Goal: Contribute content

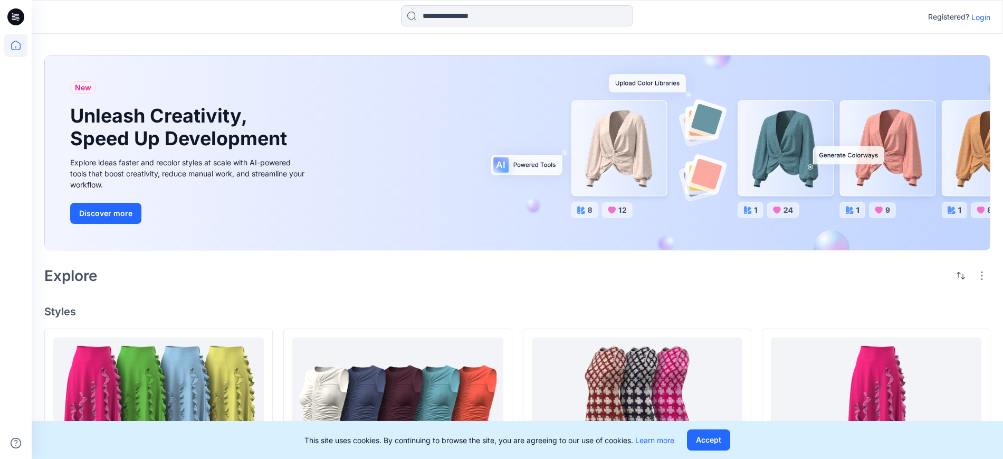
click at [992, 20] on div "Registered? Login" at bounding box center [517, 16] width 971 height 23
click at [966, 17] on p "Registered?" at bounding box center [948, 17] width 41 height 13
click at [985, 17] on p "Login" at bounding box center [981, 17] width 19 height 11
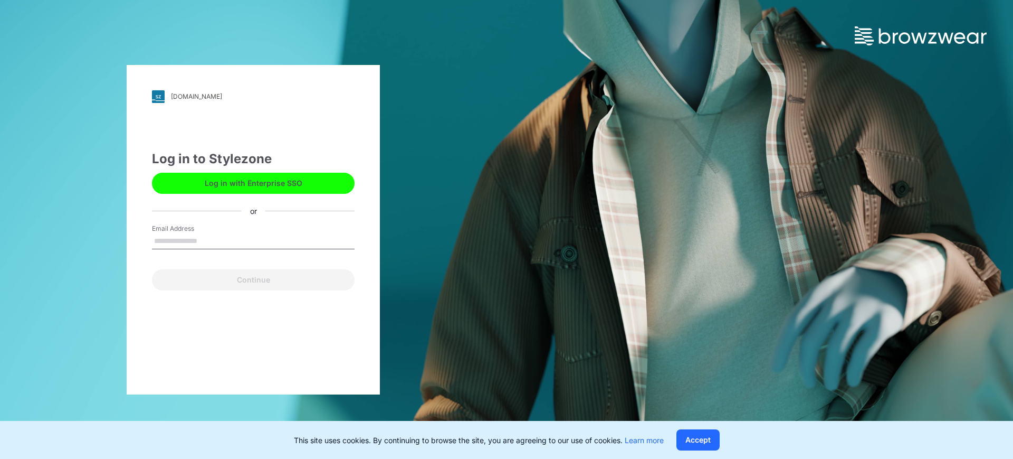
click at [285, 238] on input "Email Address" at bounding box center [253, 241] width 203 height 16
type input "**********"
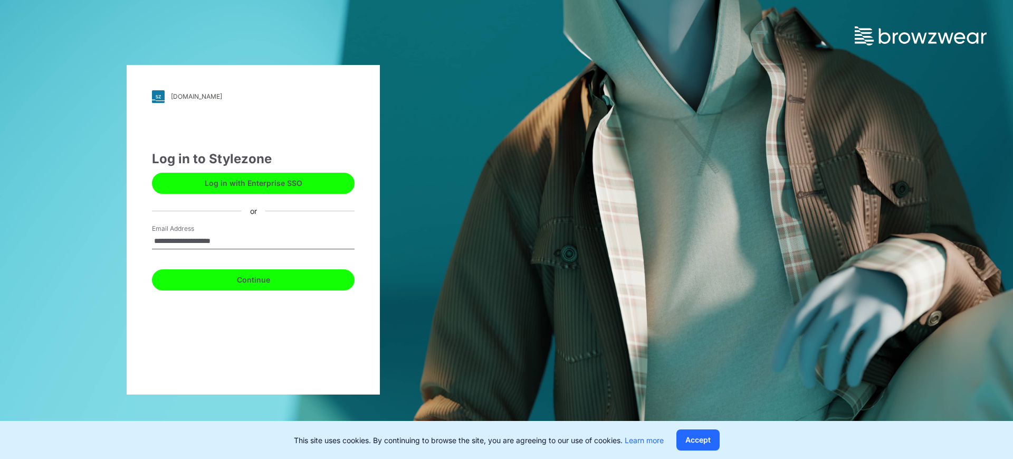
click at [273, 283] on button "Continue" at bounding box center [253, 279] width 203 height 21
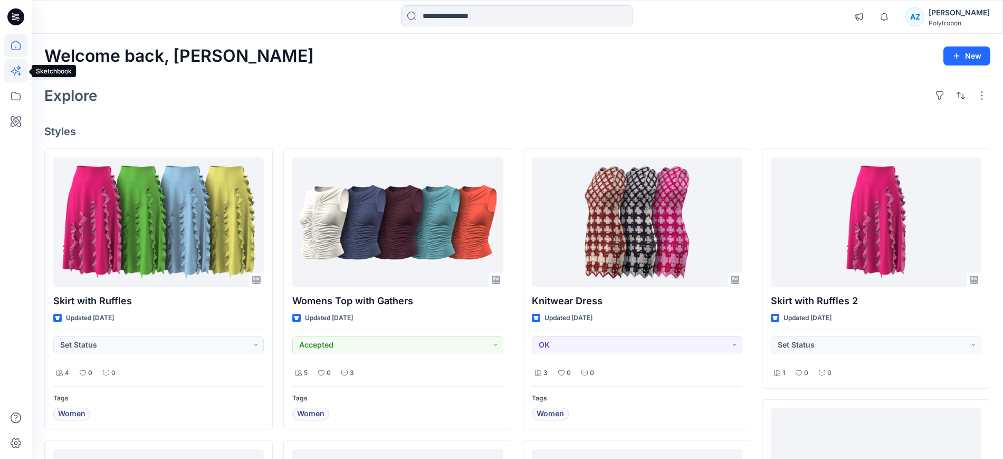
click at [14, 74] on icon at bounding box center [15, 70] width 23 height 23
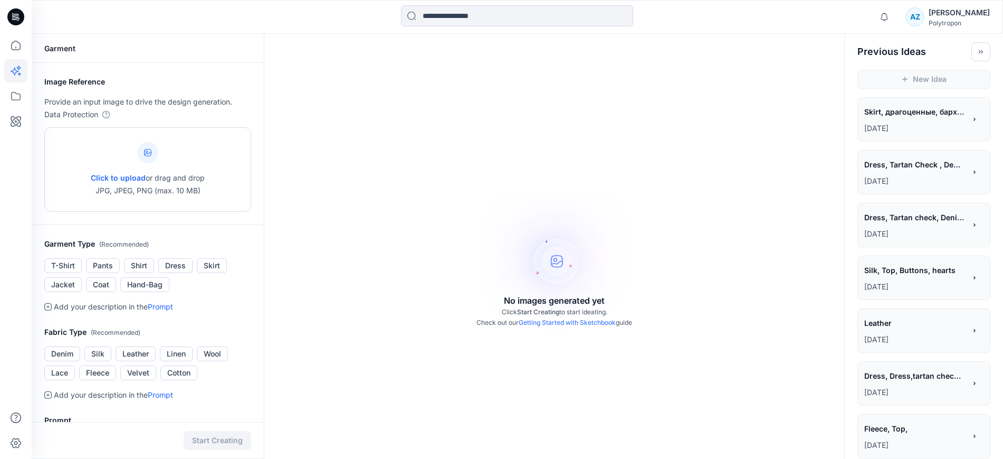
click at [134, 170] on div "Click to upload or drag and drop JPG, JPEG, PNG (max. 10 MB)" at bounding box center [148, 169] width 114 height 80
type input "**********"
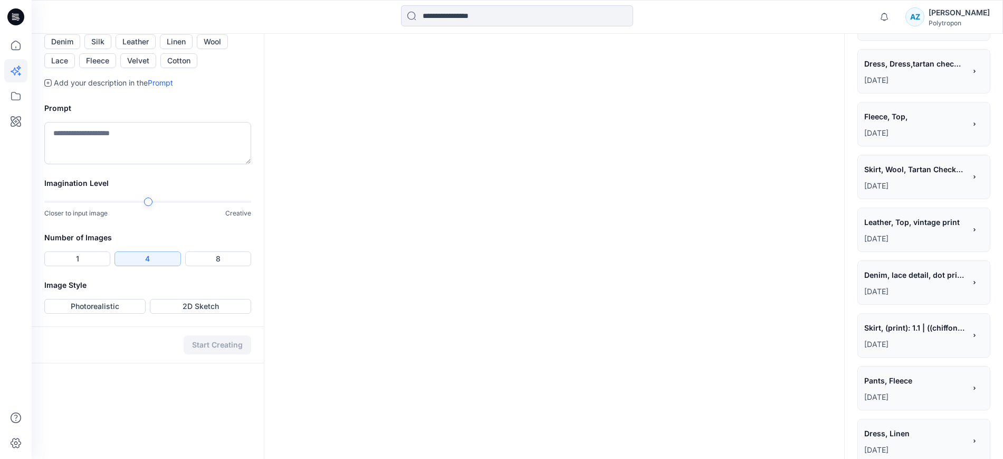
scroll to position [330, 0]
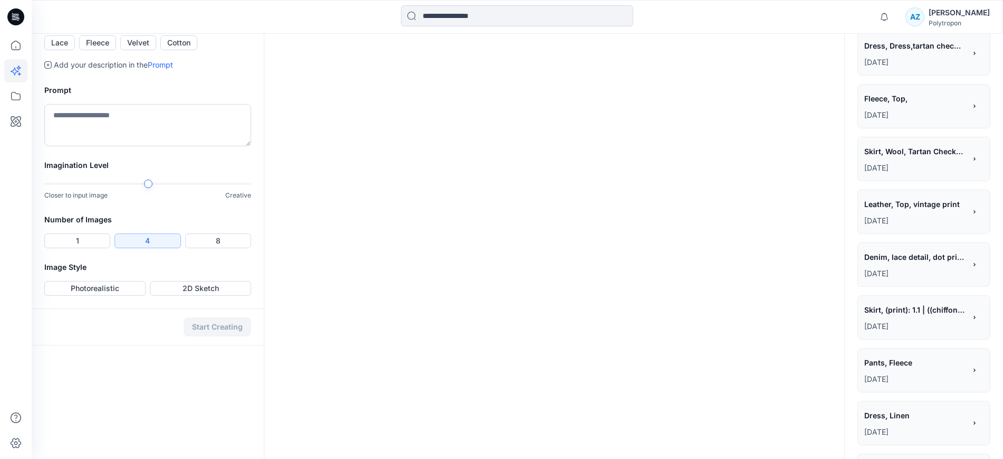
click at [103, 31] on button "Silk" at bounding box center [97, 23] width 27 height 15
click at [92, 248] on button "1" at bounding box center [77, 240] width 66 height 15
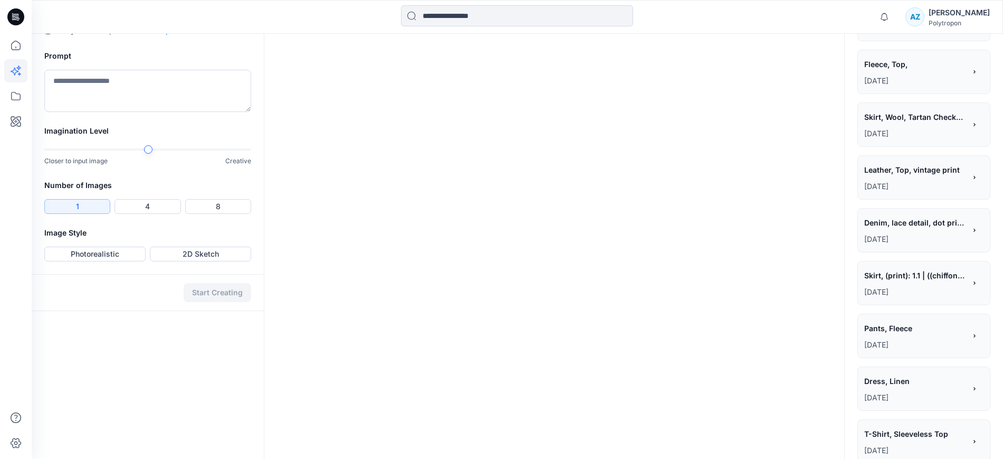
scroll to position [462, 0]
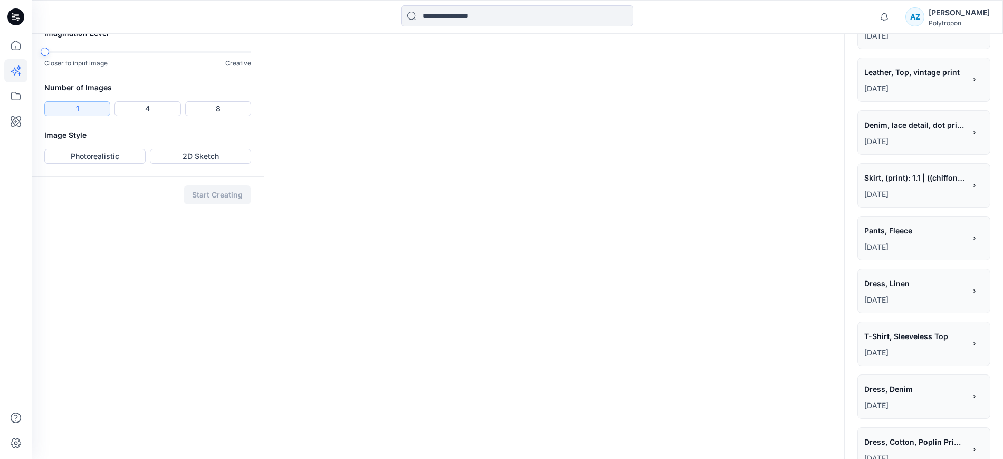
click at [22, 187] on div "Notifications Your style KL0002_K_Ruffled_Longsleeve_w_Lantern_Sleeve is ready …" at bounding box center [501, 37] width 1003 height 999
click at [197, 164] on button "2D Sketch" at bounding box center [200, 156] width 101 height 15
click at [226, 204] on button "Start Creating" at bounding box center [218, 194] width 68 height 19
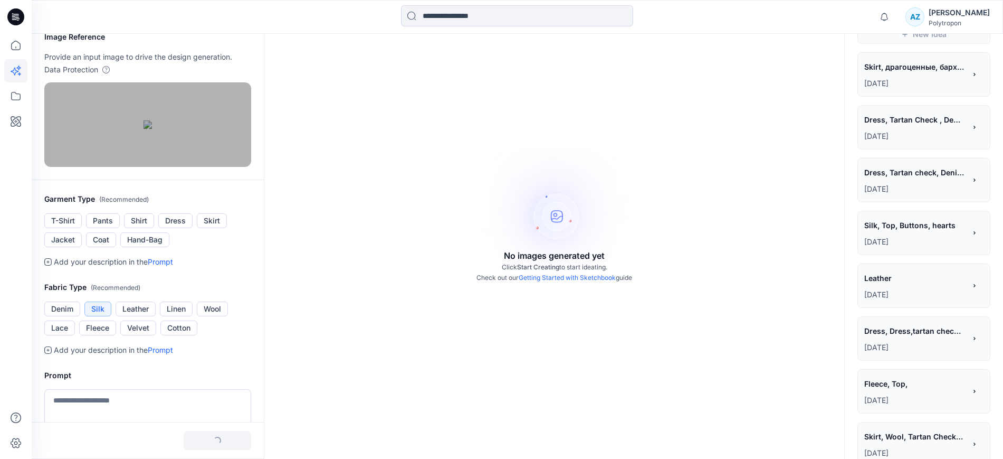
scroll to position [0, 0]
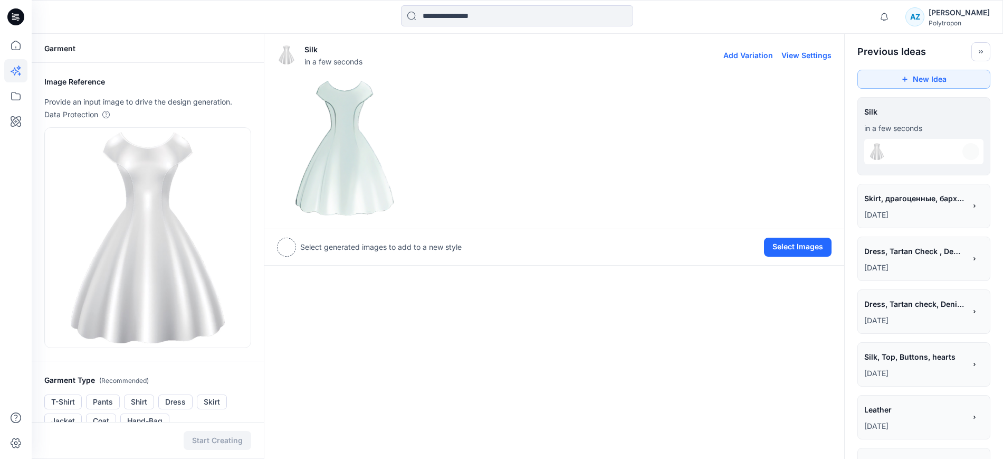
click at [348, 151] on img at bounding box center [345, 148] width 135 height 135
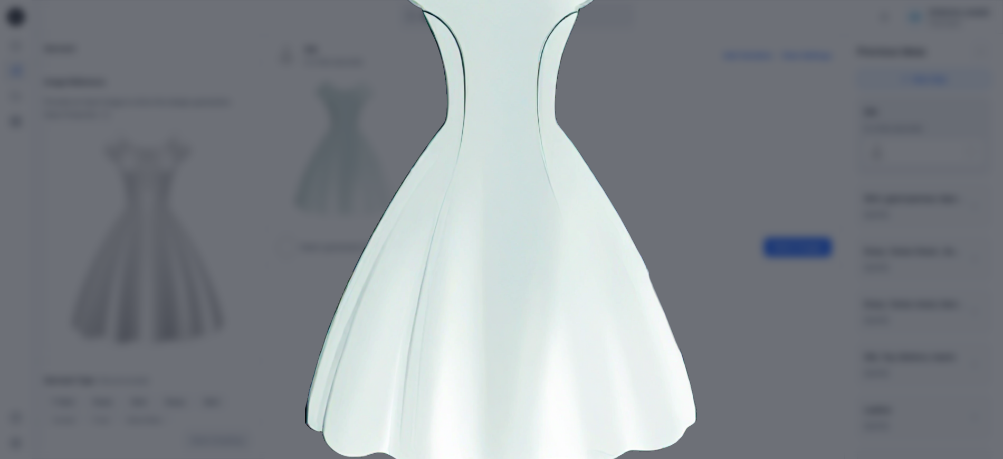
scroll to position [135, 0]
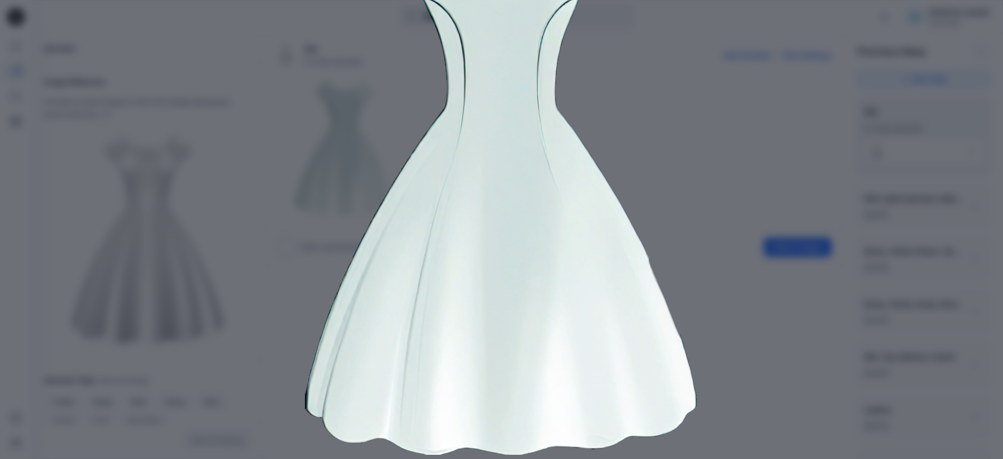
click at [299, 193] on img at bounding box center [502, 184] width 540 height 540
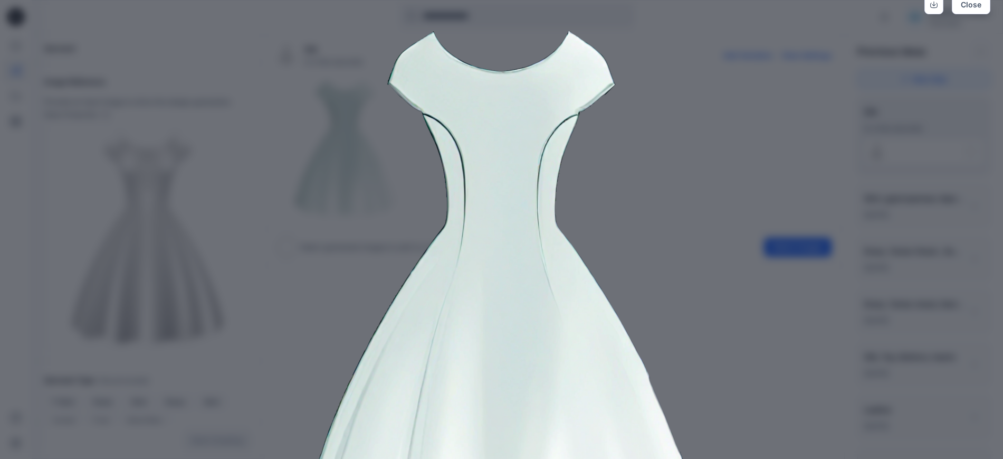
scroll to position [0, 0]
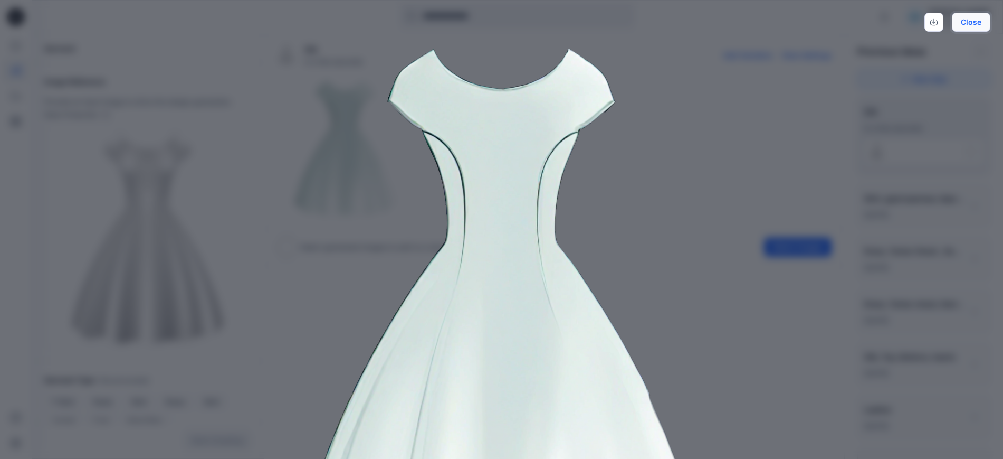
click at [984, 21] on button "Close" at bounding box center [971, 22] width 39 height 19
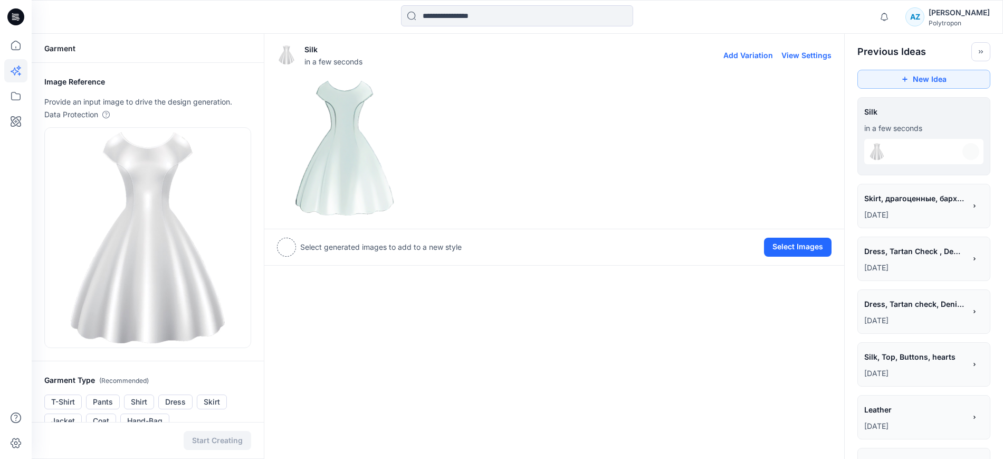
click at [747, 56] on button "Add Variation" at bounding box center [749, 55] width 50 height 9
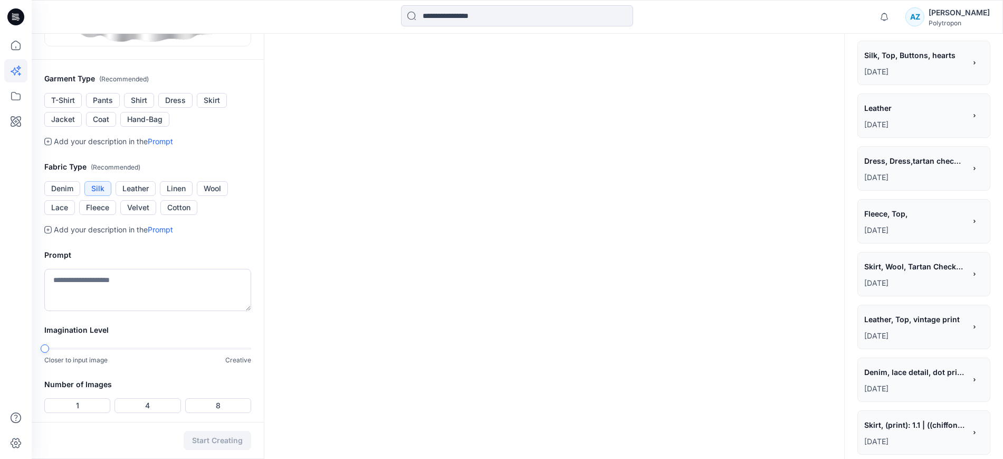
scroll to position [462, 0]
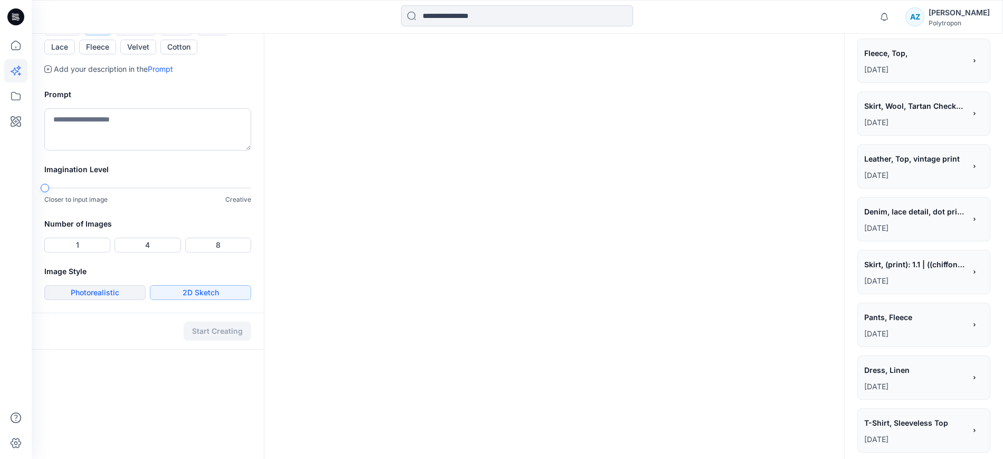
click at [105, 295] on button "Photorealistic" at bounding box center [94, 292] width 101 height 15
click at [102, 251] on button "1" at bounding box center [77, 244] width 66 height 15
click at [206, 325] on button "Start Creating" at bounding box center [218, 330] width 68 height 19
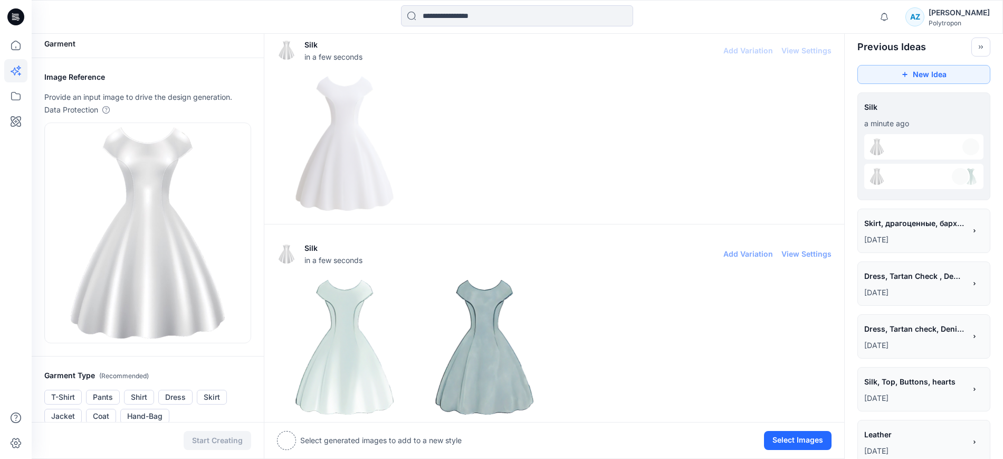
scroll to position [0, 0]
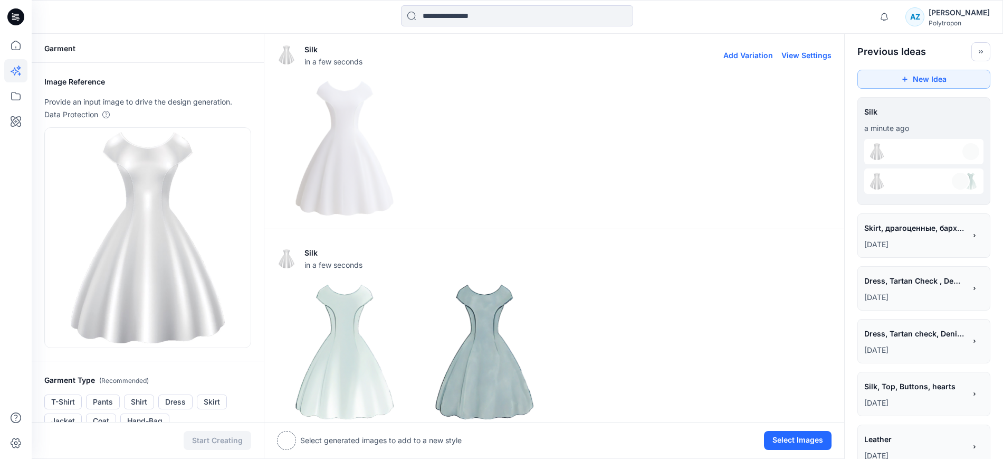
click at [366, 185] on img at bounding box center [345, 148] width 135 height 135
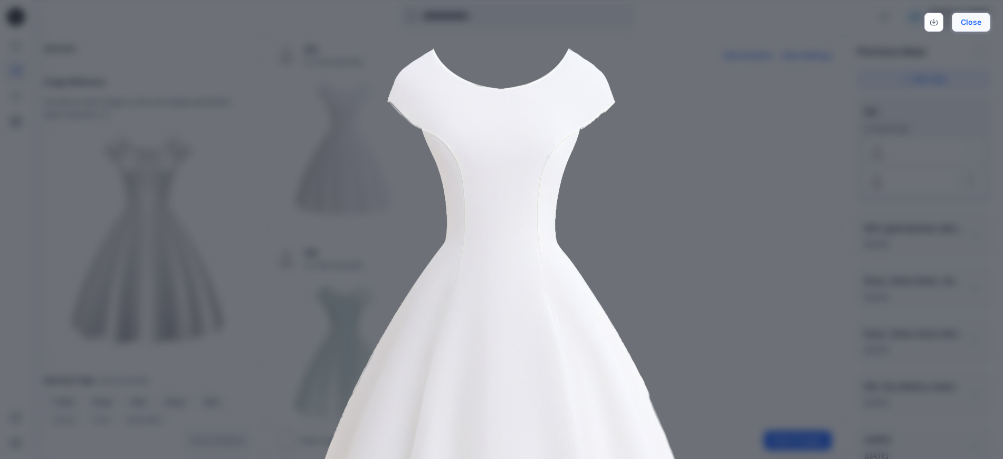
click at [970, 25] on button "Close" at bounding box center [971, 22] width 39 height 19
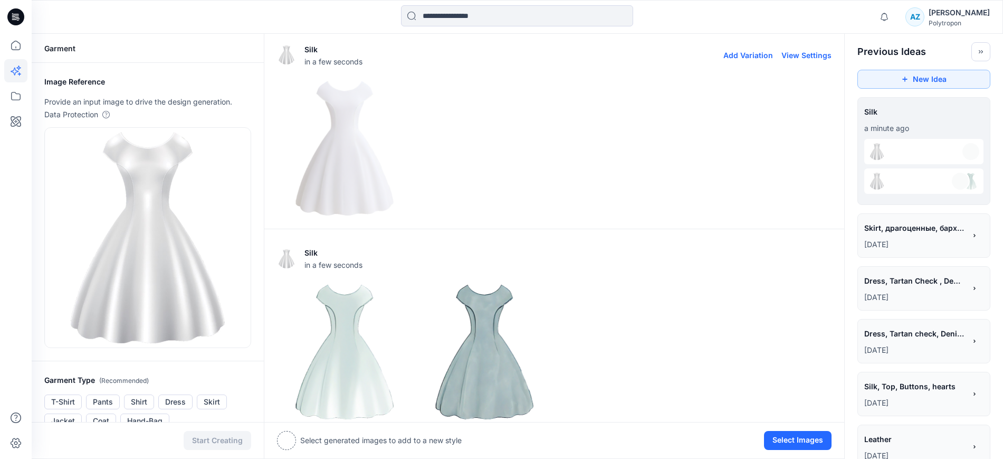
click at [762, 53] on button "Add Variation" at bounding box center [749, 55] width 50 height 9
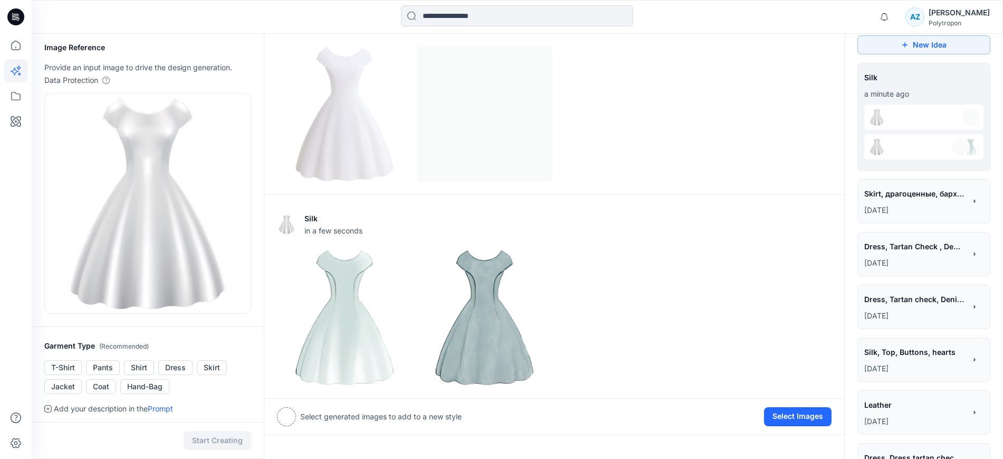
scroll to position [132, 0]
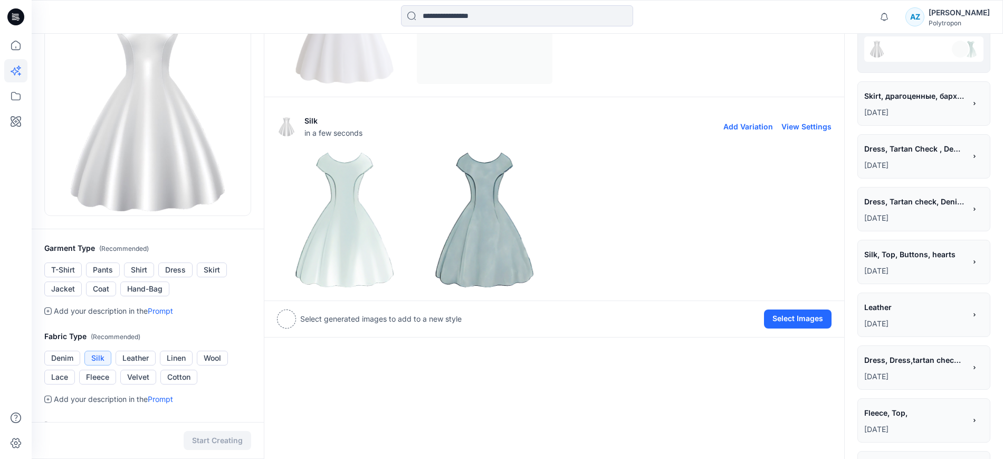
click at [348, 230] on img at bounding box center [345, 220] width 135 height 135
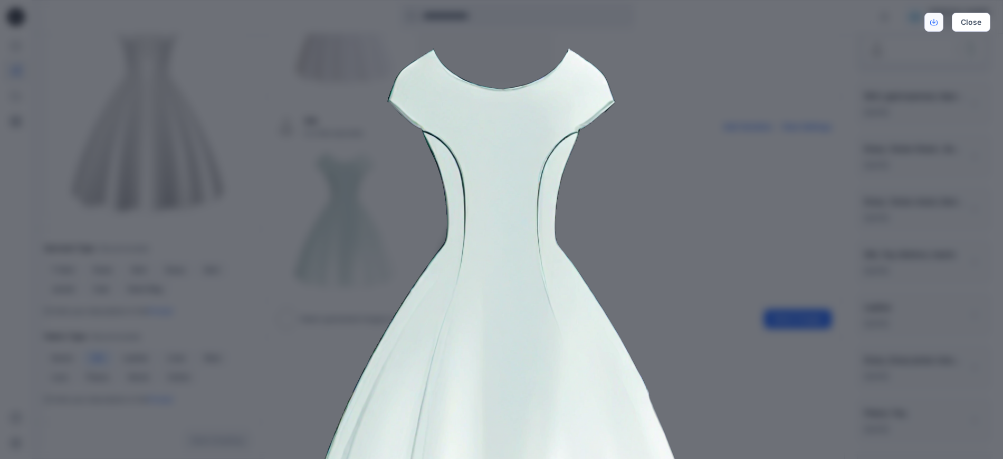
click at [935, 21] on icon "Download" at bounding box center [935, 21] width 4 height 5
click at [759, 163] on img at bounding box center [502, 319] width 540 height 540
click at [765, 160] on img at bounding box center [502, 319] width 540 height 540
click at [973, 25] on button "Close" at bounding box center [971, 22] width 39 height 19
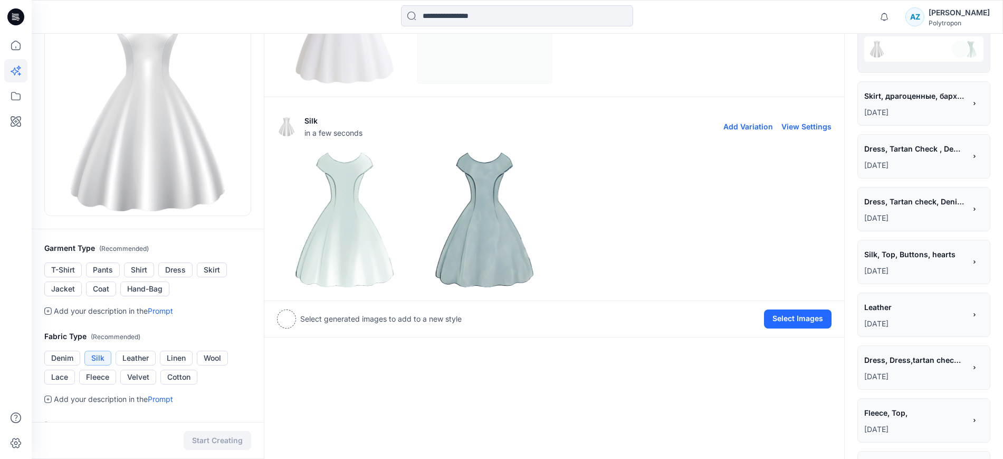
click at [515, 229] on img at bounding box center [484, 220] width 135 height 135
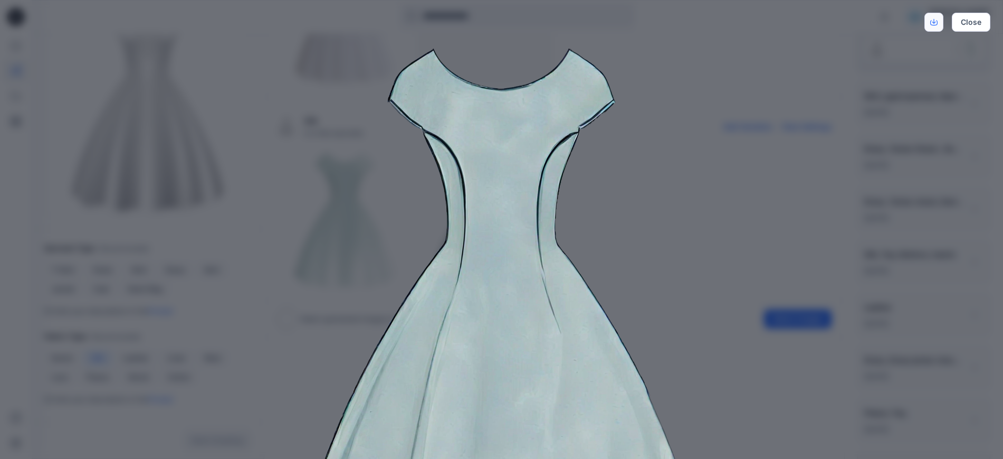
click at [936, 24] on icon "Download" at bounding box center [933, 21] width 7 height 7
click at [966, 18] on button "Close" at bounding box center [971, 22] width 39 height 19
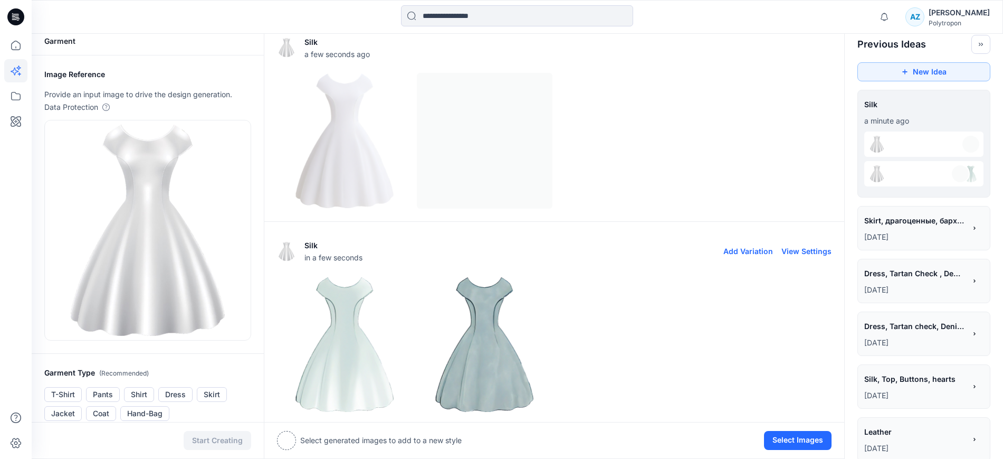
scroll to position [0, 0]
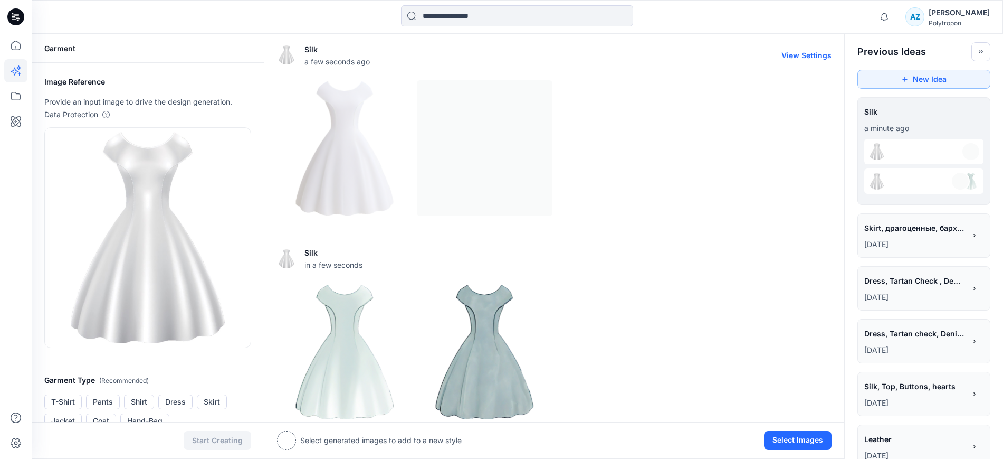
click at [343, 168] on img at bounding box center [345, 148] width 135 height 135
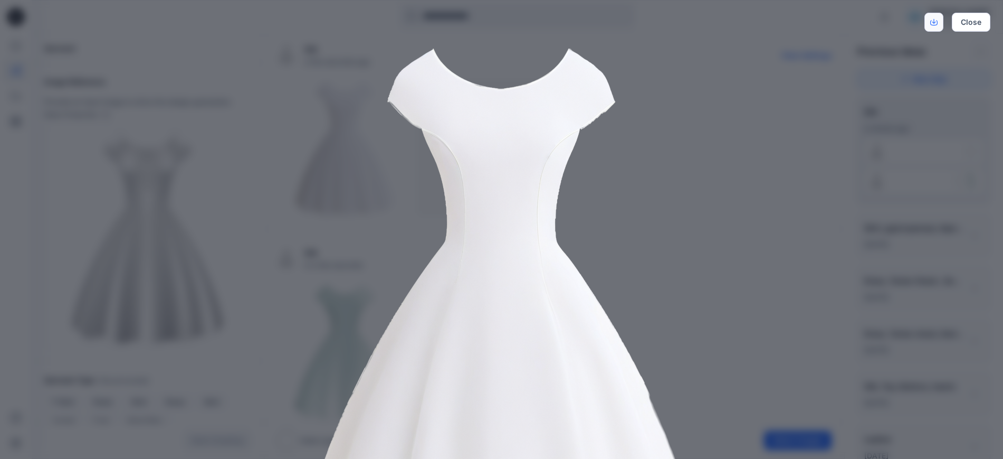
click at [928, 24] on link "Download" at bounding box center [934, 22] width 19 height 19
click at [973, 20] on button "Close" at bounding box center [971, 22] width 39 height 19
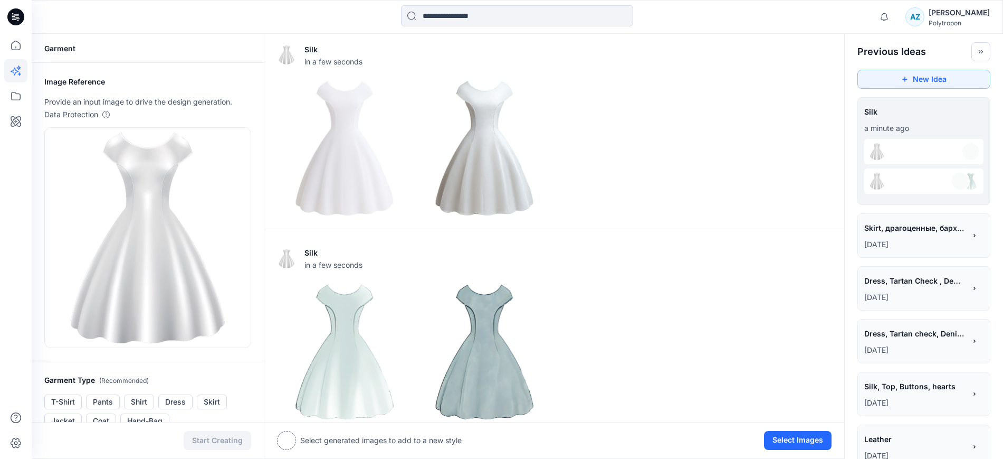
drag, startPoint x: 0, startPoint y: 278, endPoint x: 30, endPoint y: 277, distance: 30.1
click at [0, 278] on div at bounding box center [16, 229] width 32 height 459
click at [515, 144] on img at bounding box center [484, 148] width 135 height 135
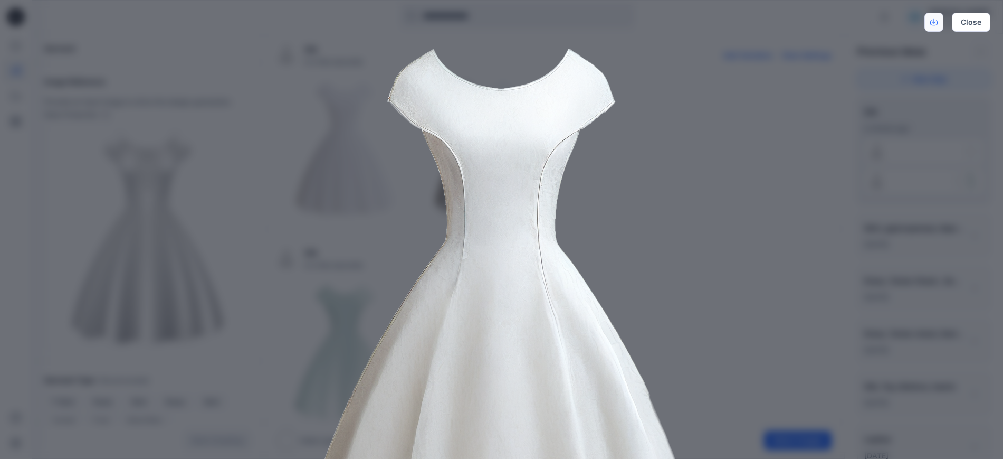
click at [929, 25] on link "Download" at bounding box center [934, 22] width 19 height 19
click at [981, 26] on button "Close" at bounding box center [971, 22] width 39 height 19
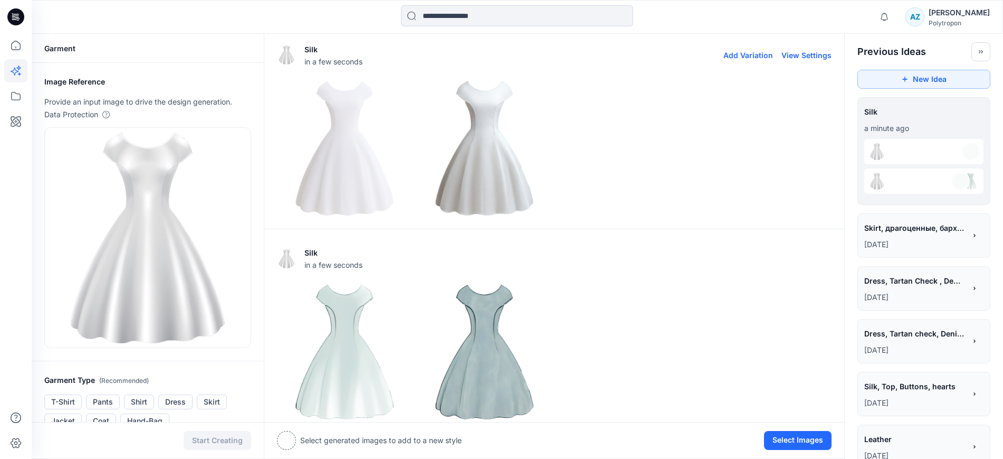
click at [752, 51] on button "Add Variation" at bounding box center [749, 55] width 50 height 9
click at [0, 233] on div at bounding box center [16, 229] width 32 height 459
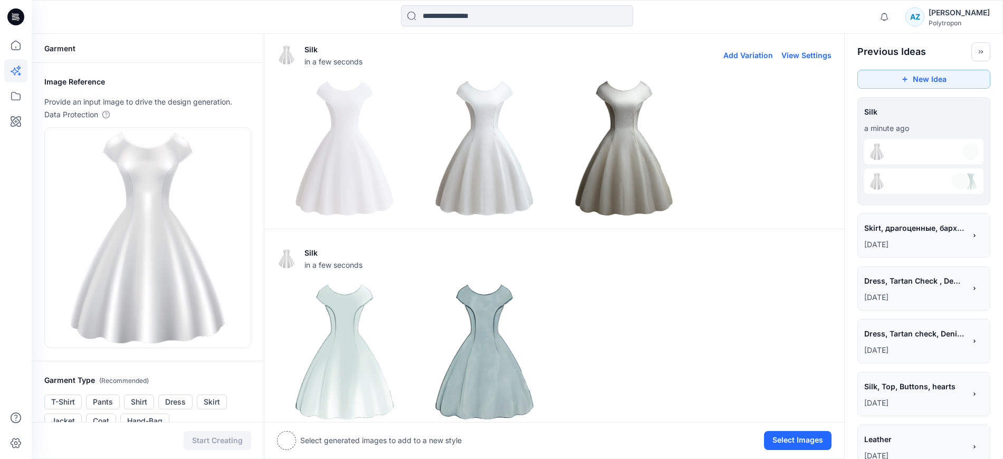
click at [607, 184] on img at bounding box center [624, 148] width 135 height 135
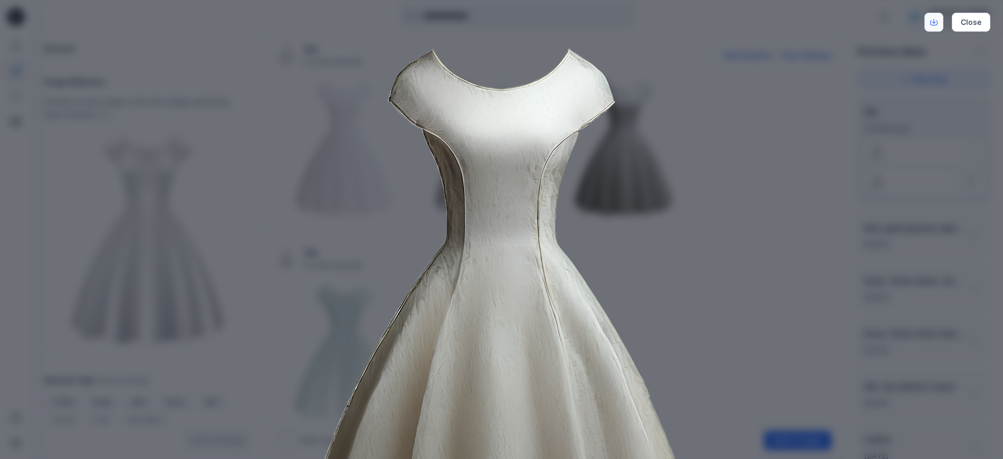
click at [935, 23] on icon "Download" at bounding box center [933, 21] width 7 height 7
click at [980, 29] on button "Close" at bounding box center [971, 22] width 39 height 19
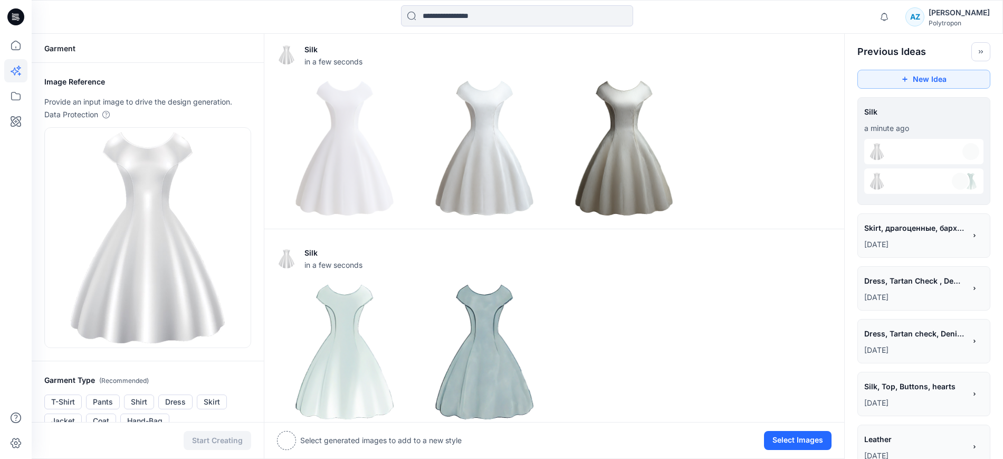
click at [2, 376] on div at bounding box center [16, 229] width 32 height 459
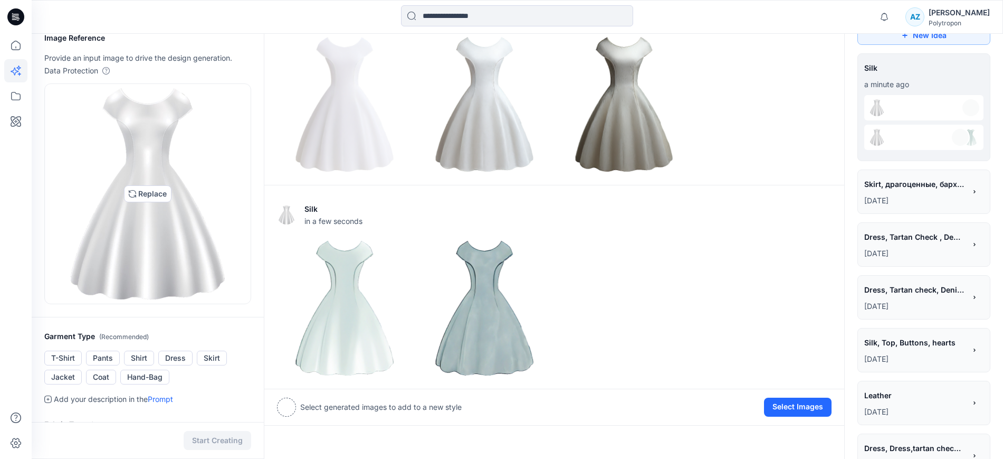
scroll to position [198, 0]
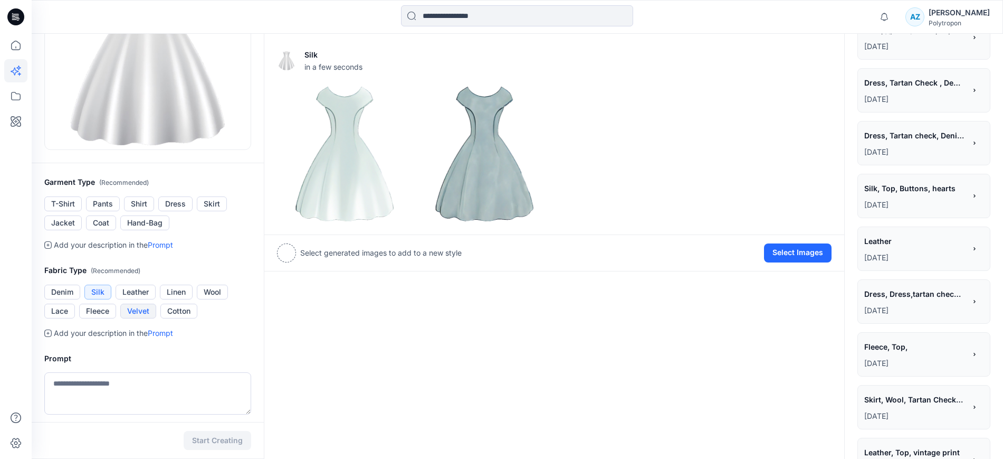
click at [140, 313] on button "Velvet" at bounding box center [138, 310] width 36 height 15
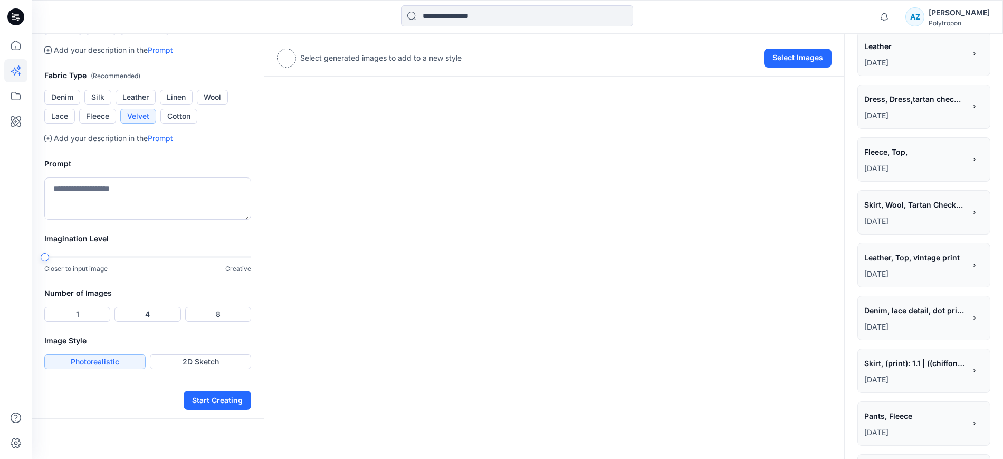
scroll to position [396, 0]
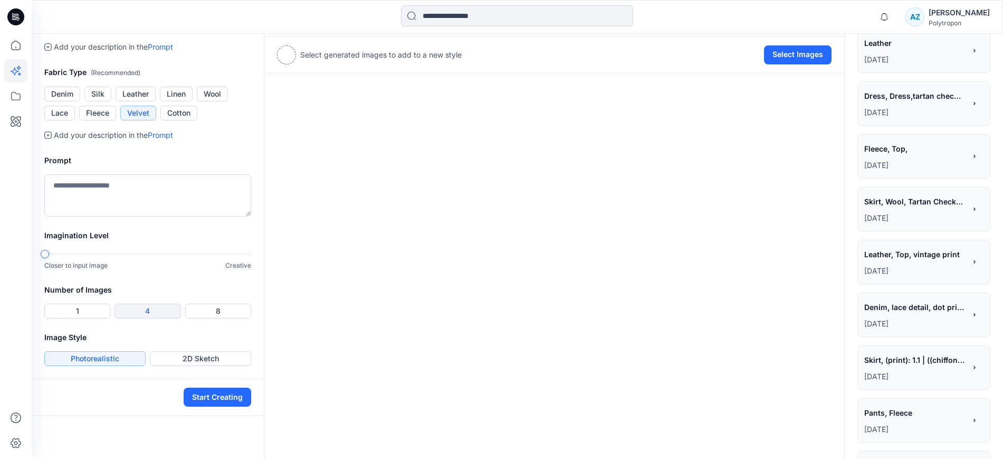
click at [135, 312] on button "4" at bounding box center [148, 310] width 66 height 15
click at [209, 401] on button "Start Creating" at bounding box center [218, 396] width 68 height 19
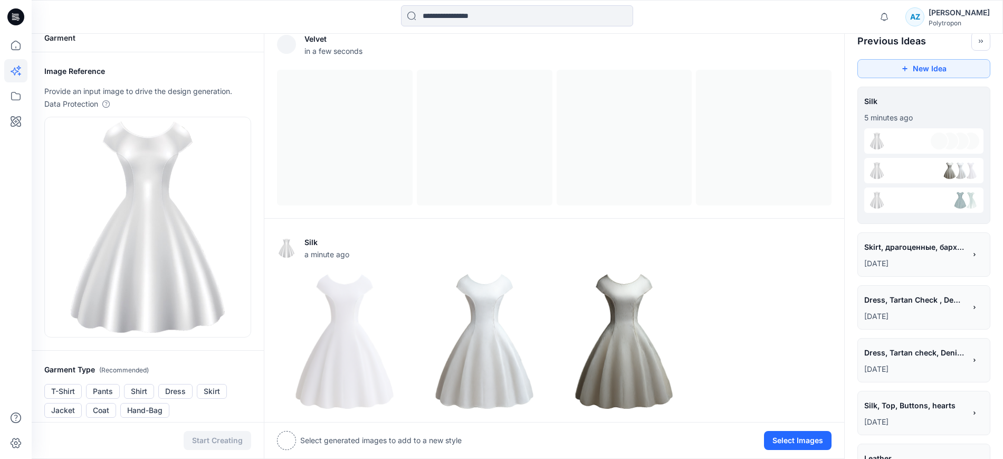
scroll to position [4, 0]
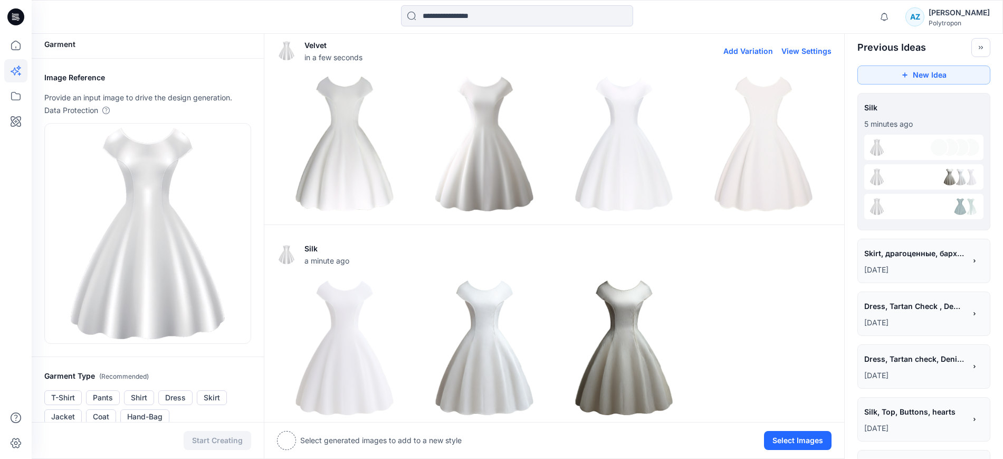
click at [324, 163] on img at bounding box center [345, 144] width 135 height 135
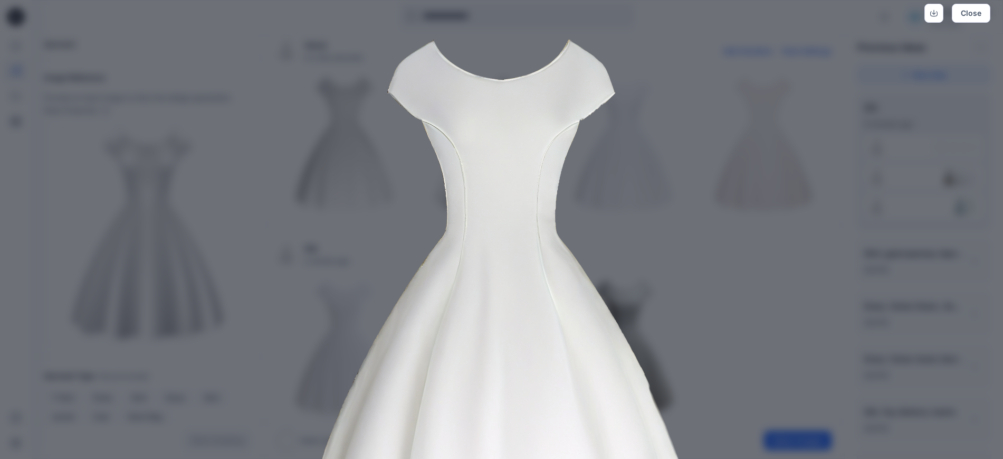
scroll to position [0, 0]
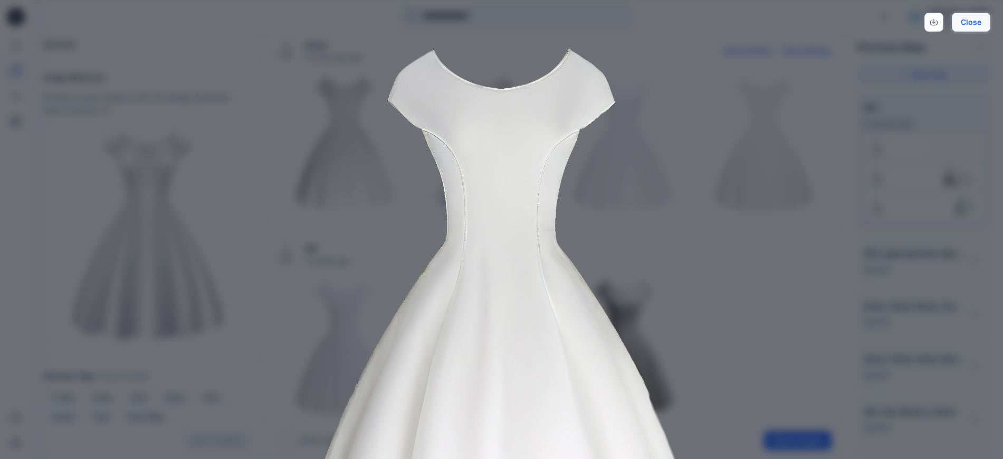
click at [969, 15] on button "Close" at bounding box center [971, 22] width 39 height 19
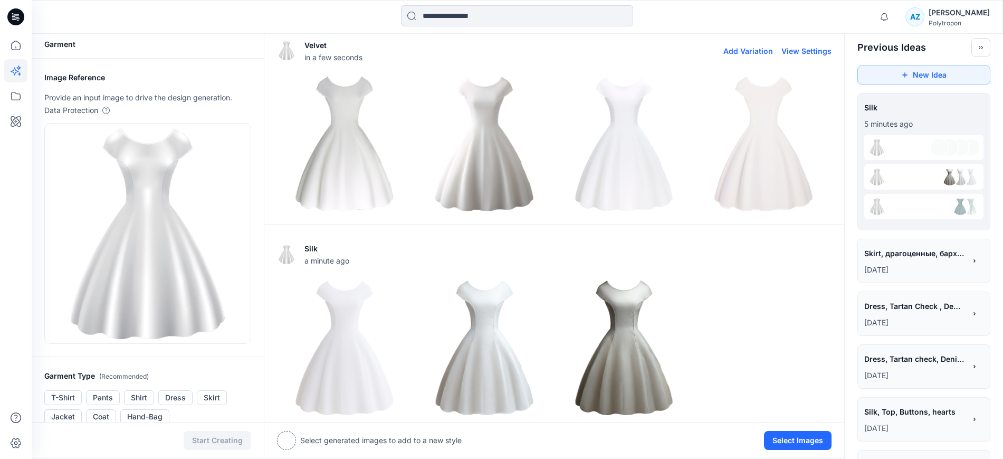
click at [500, 121] on img at bounding box center [484, 144] width 135 height 135
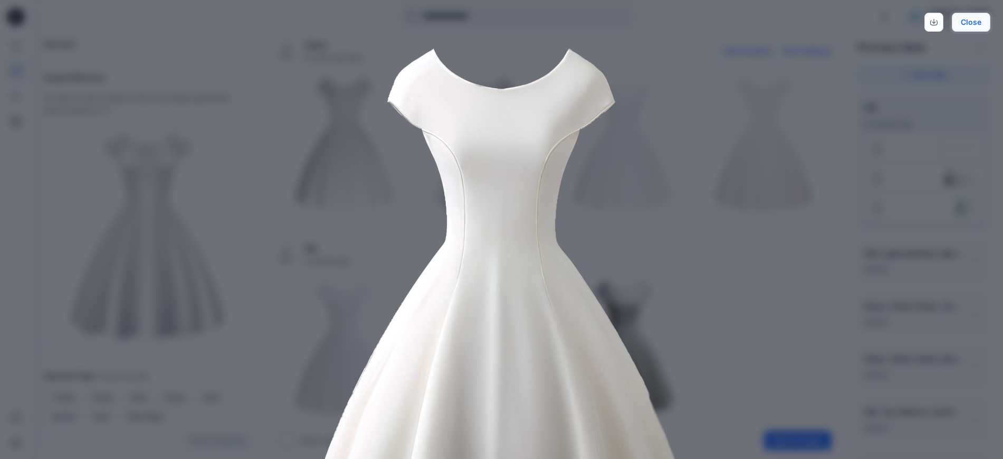
click at [978, 23] on button "Close" at bounding box center [971, 22] width 39 height 19
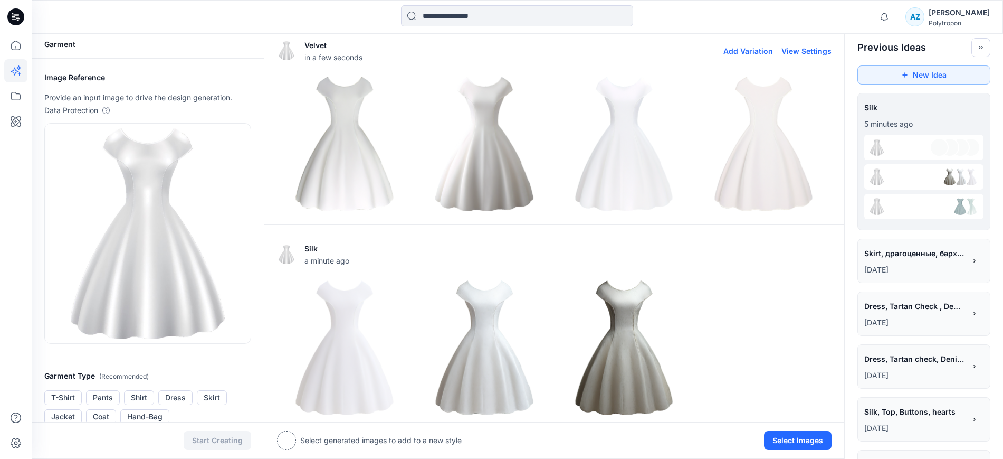
click at [615, 161] on img at bounding box center [624, 144] width 135 height 135
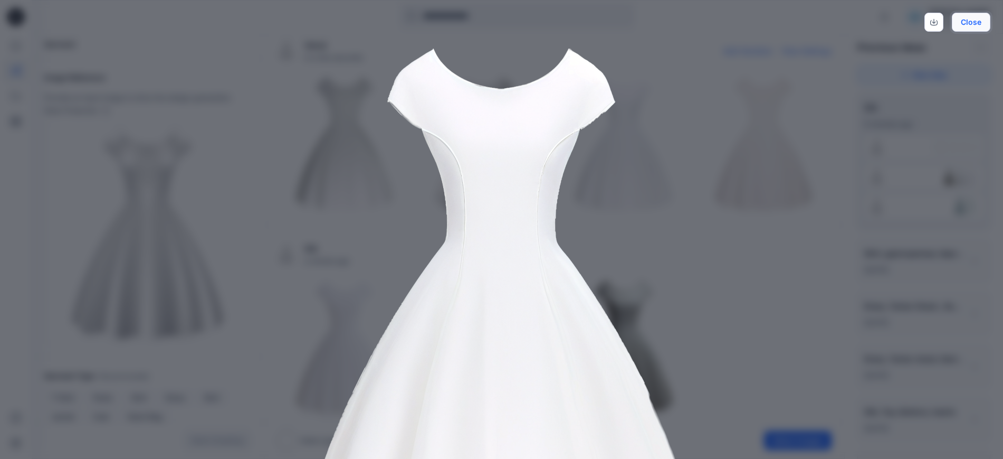
click at [967, 24] on button "Close" at bounding box center [971, 22] width 39 height 19
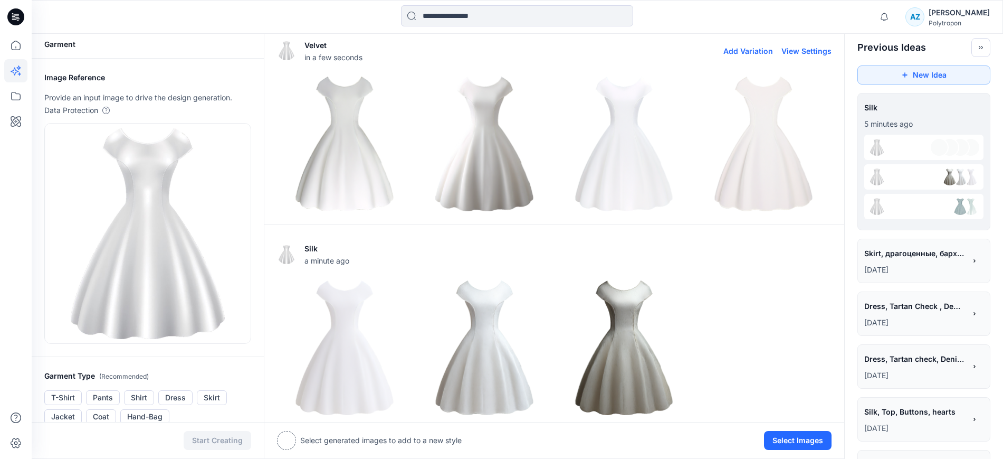
click at [781, 137] on img at bounding box center [764, 144] width 135 height 135
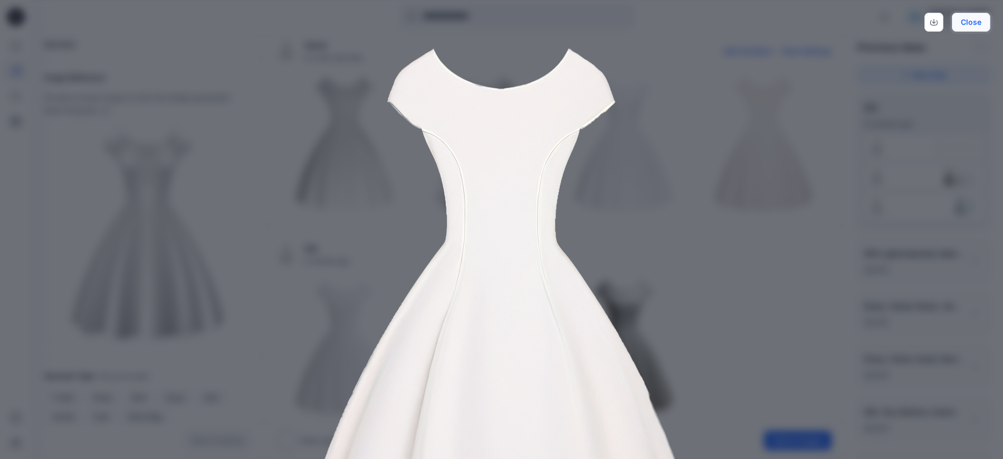
click at [971, 26] on button "Close" at bounding box center [971, 22] width 39 height 19
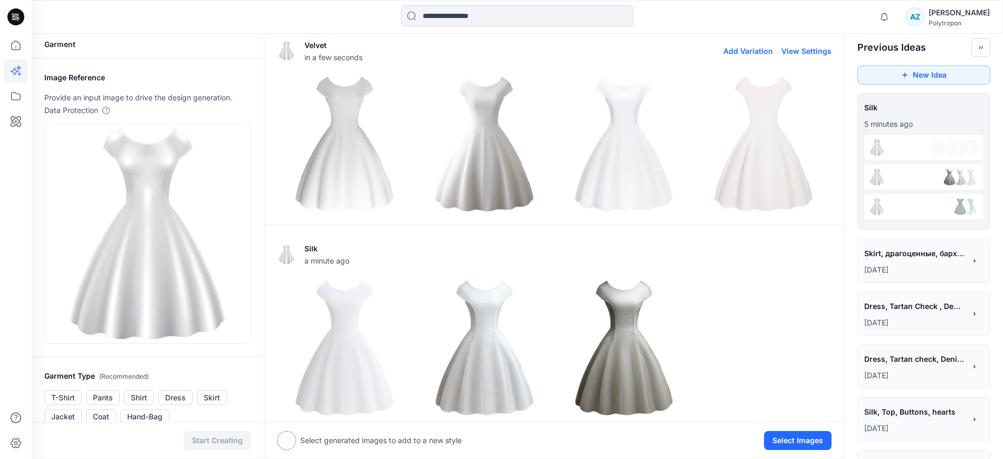
click at [498, 125] on img at bounding box center [484, 144] width 135 height 135
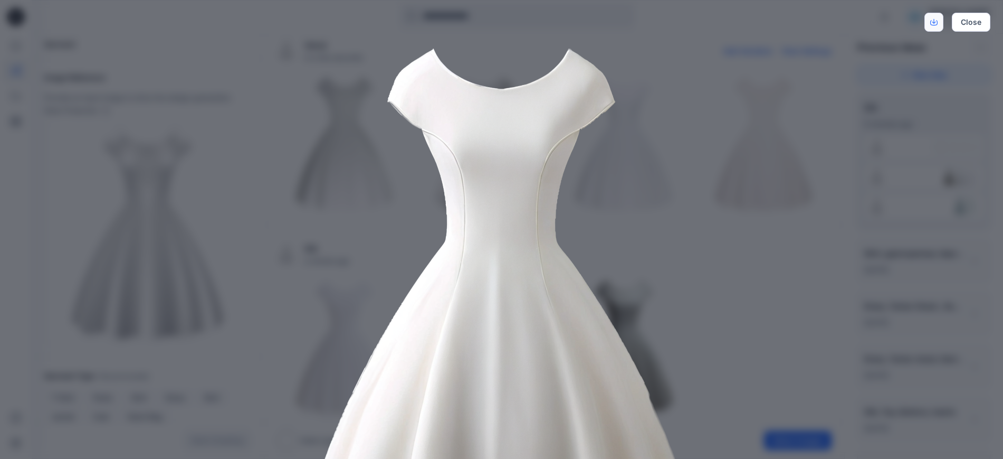
click at [930, 22] on icon "Download" at bounding box center [933, 21] width 7 height 7
drag, startPoint x: 980, startPoint y: 24, endPoint x: 970, endPoint y: 45, distance: 23.4
click at [980, 24] on button "Close" at bounding box center [971, 22] width 39 height 19
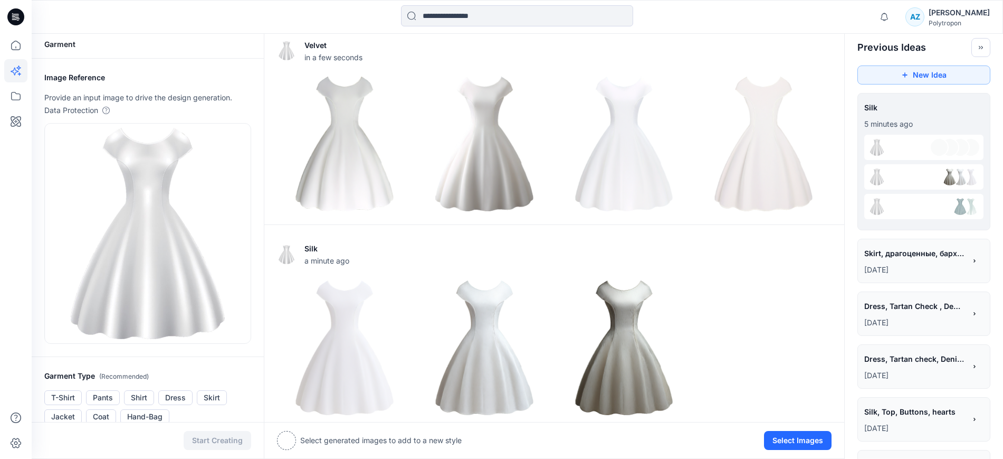
click at [4, 300] on div at bounding box center [15, 246] width 23 height 425
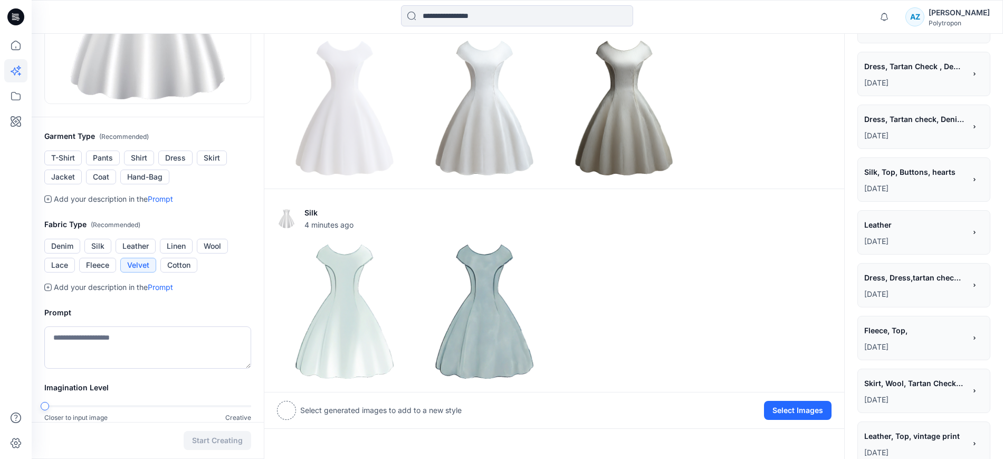
scroll to position [268, 0]
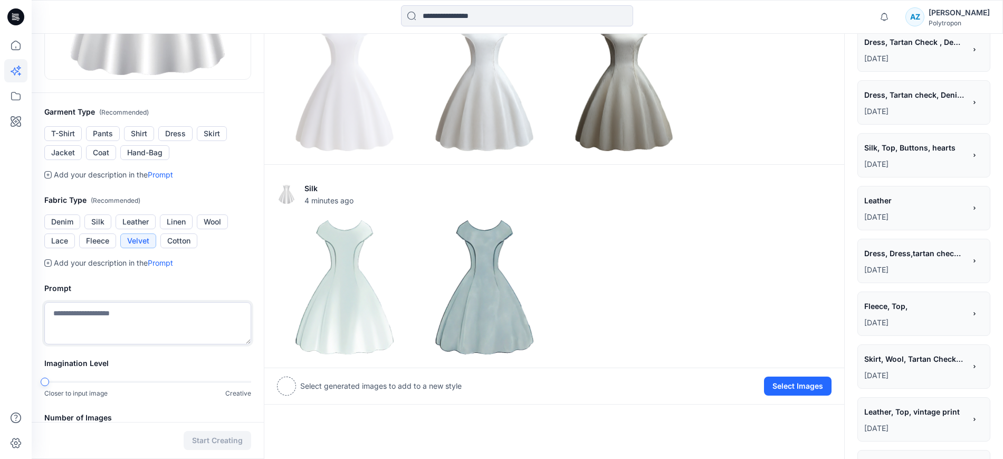
click at [138, 313] on textarea at bounding box center [147, 323] width 207 height 42
click at [52, 310] on textarea "**********" at bounding box center [147, 323] width 207 height 42
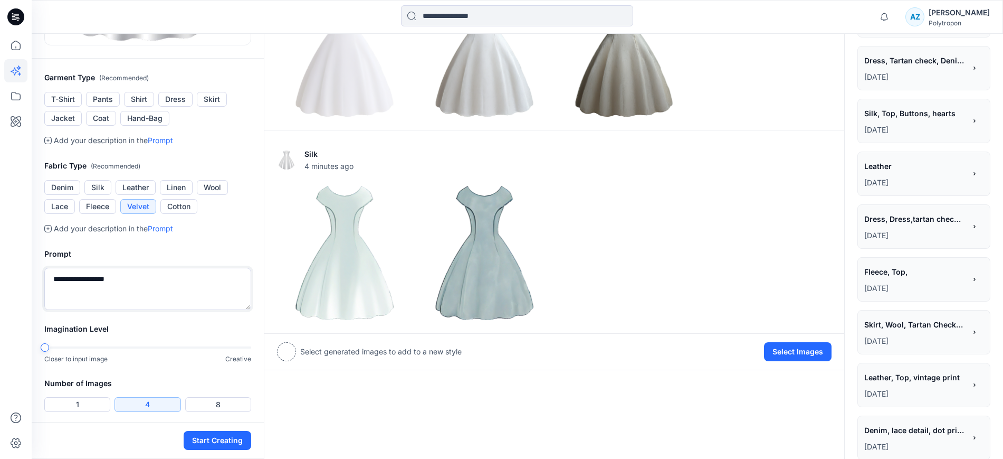
scroll to position [400, 0]
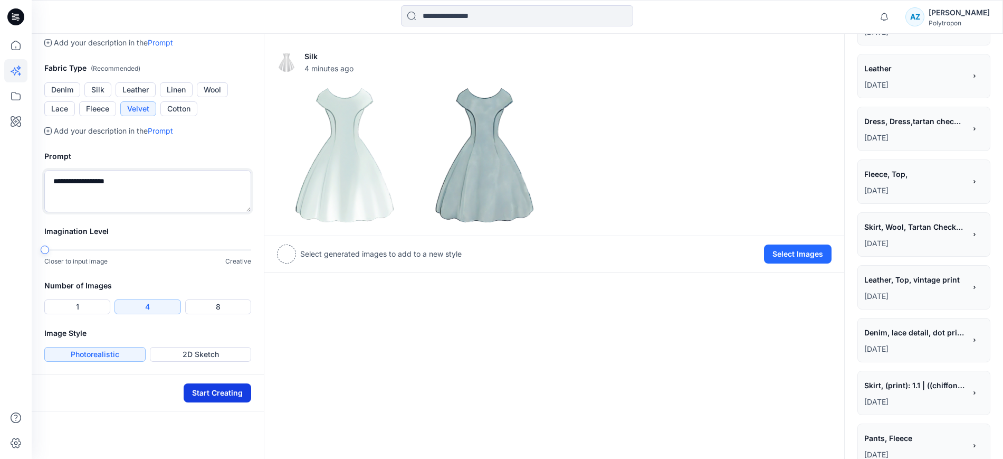
type textarea "**********"
click at [218, 397] on button "Start Creating" at bounding box center [218, 392] width 68 height 19
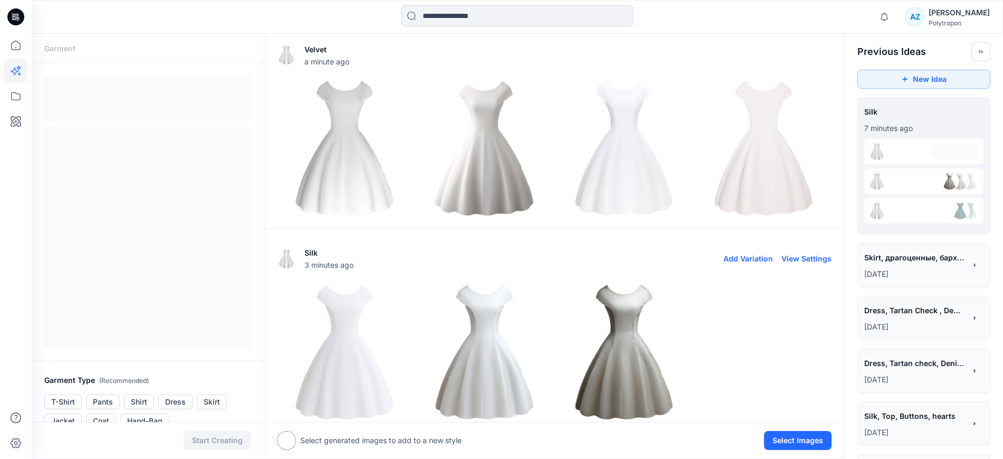
scroll to position [4, 0]
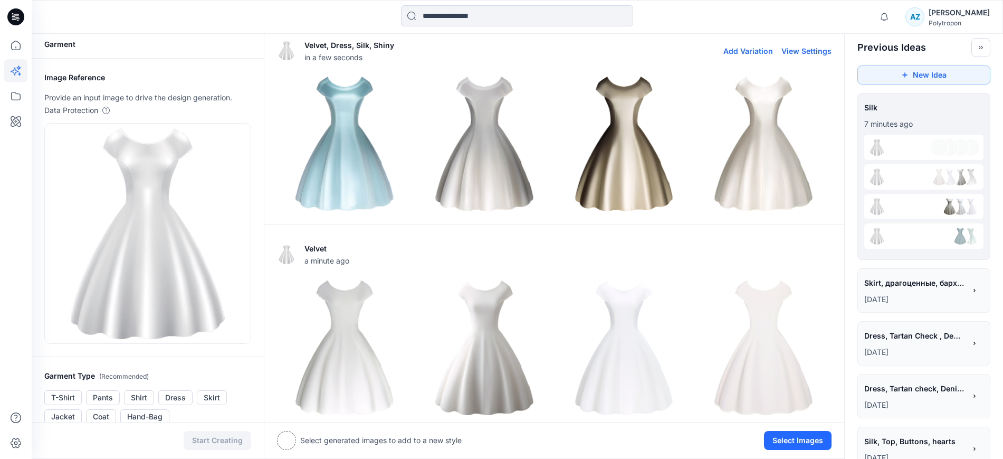
click at [361, 181] on img at bounding box center [345, 144] width 135 height 135
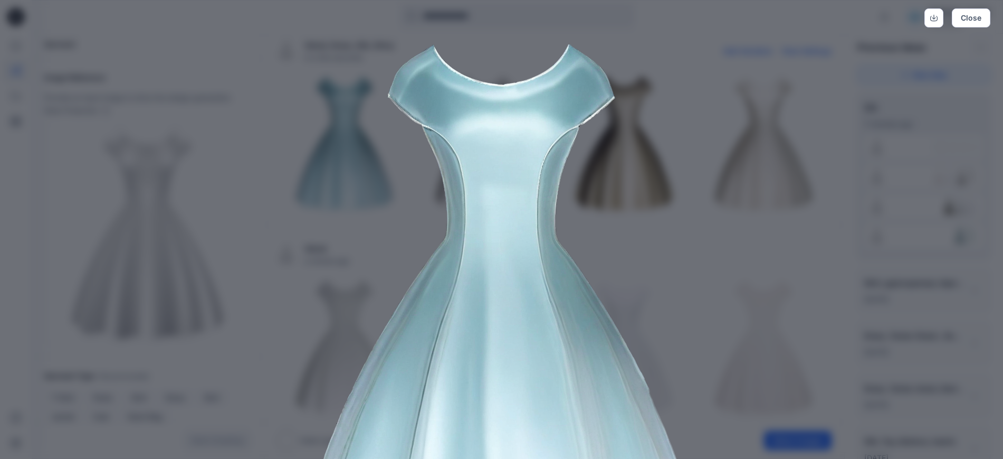
scroll to position [3, 0]
click at [983, 24] on button "Close" at bounding box center [971, 19] width 39 height 19
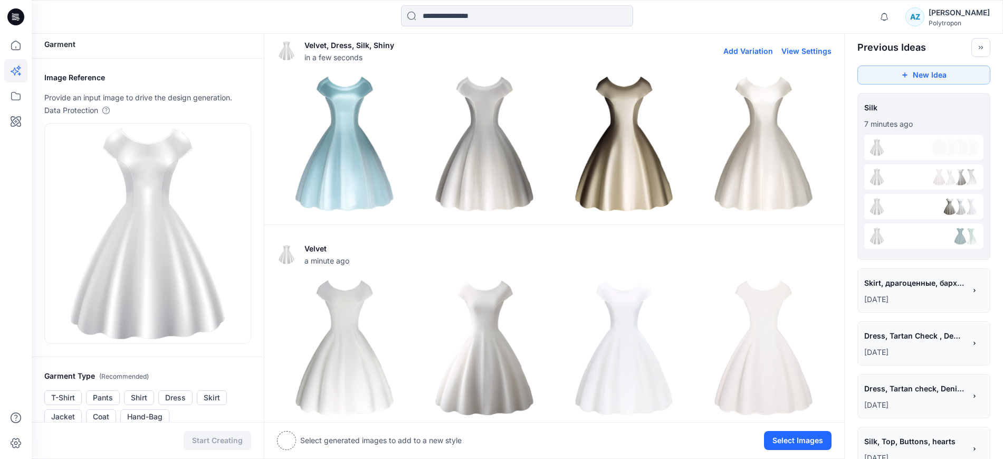
click at [636, 158] on img at bounding box center [624, 144] width 135 height 135
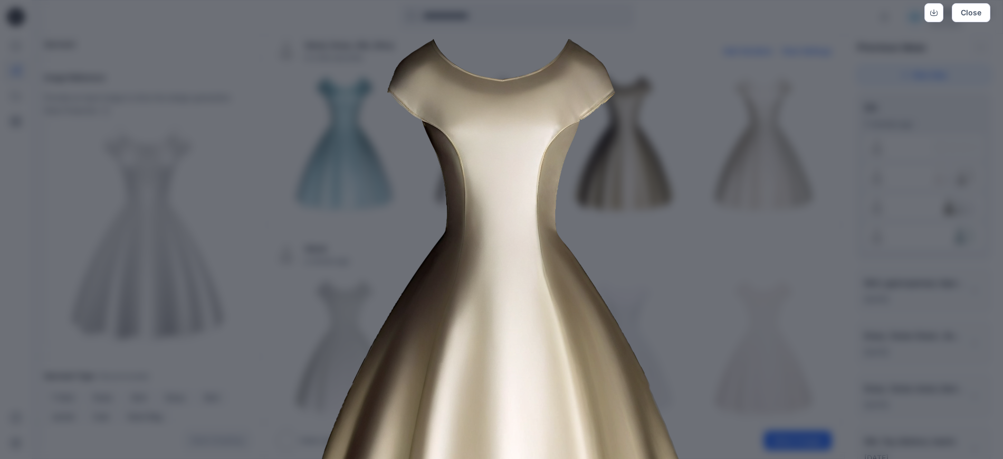
scroll to position [0, 0]
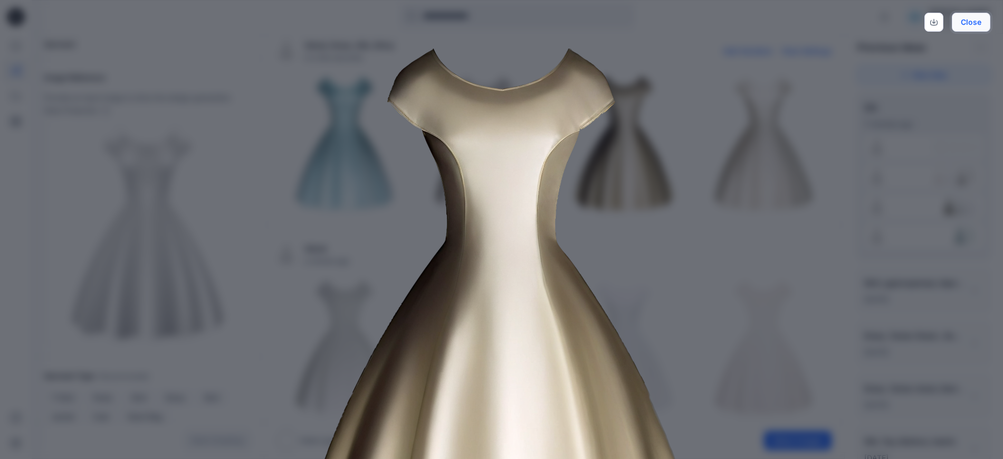
click at [976, 24] on button "Close" at bounding box center [971, 22] width 39 height 19
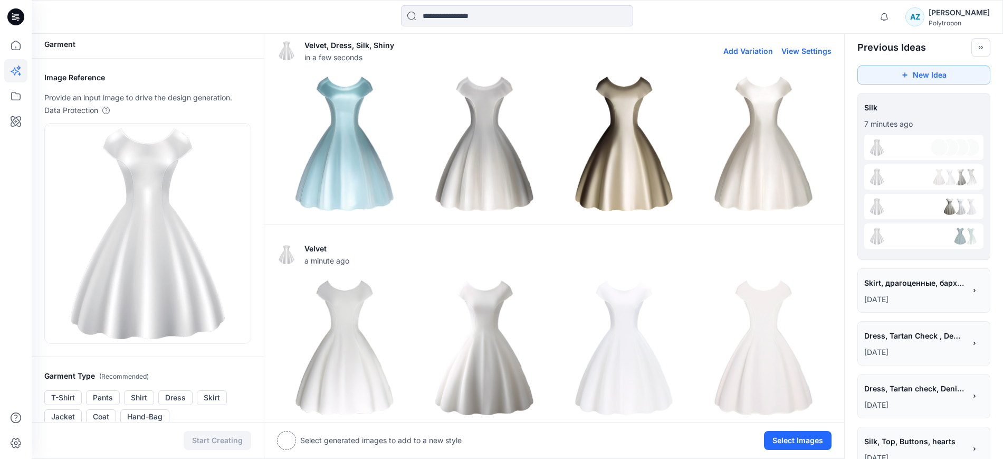
click at [741, 151] on img at bounding box center [764, 144] width 135 height 135
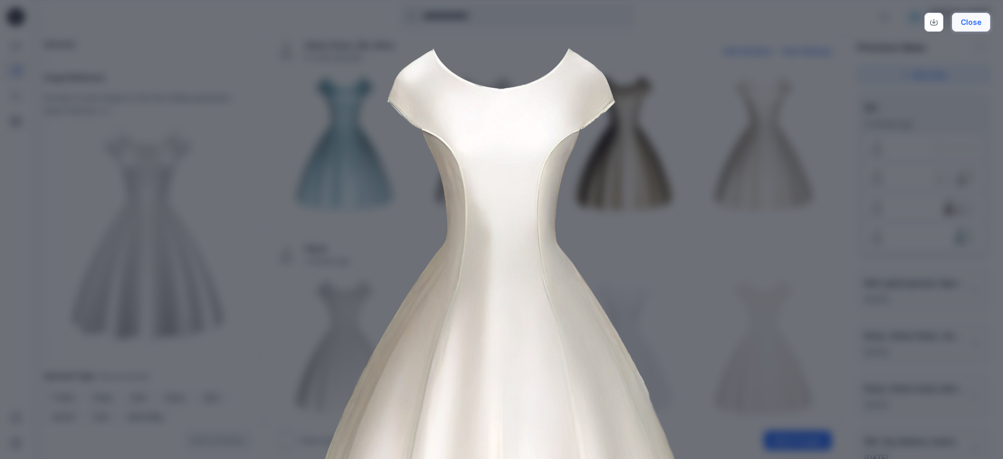
click at [968, 21] on button "Close" at bounding box center [971, 22] width 39 height 19
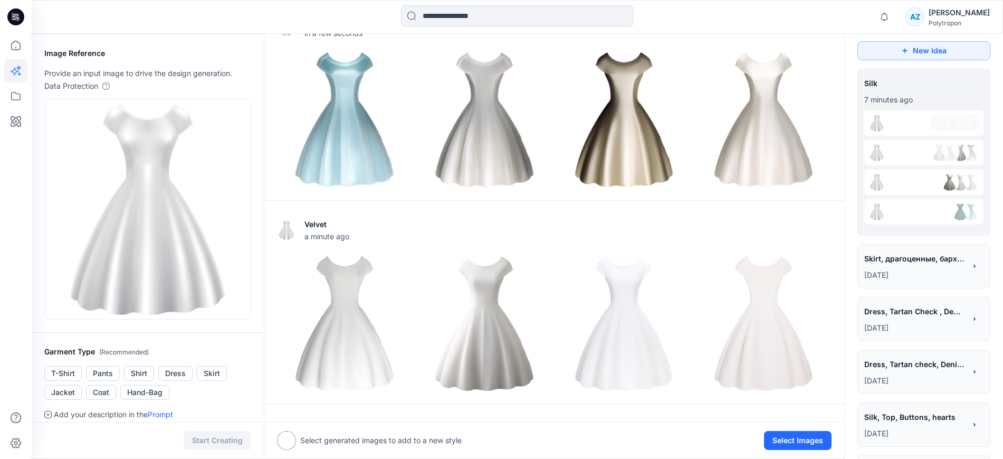
scroll to position [70, 0]
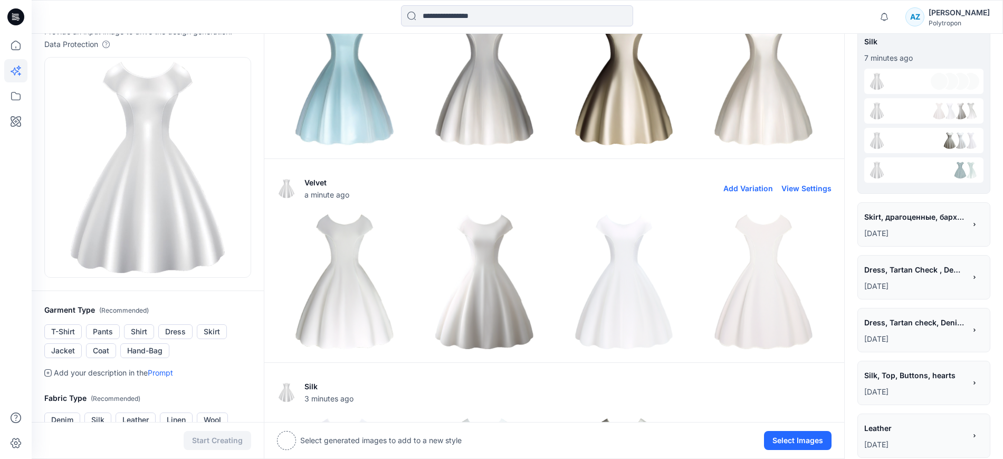
click at [507, 269] on img at bounding box center [484, 281] width 135 height 135
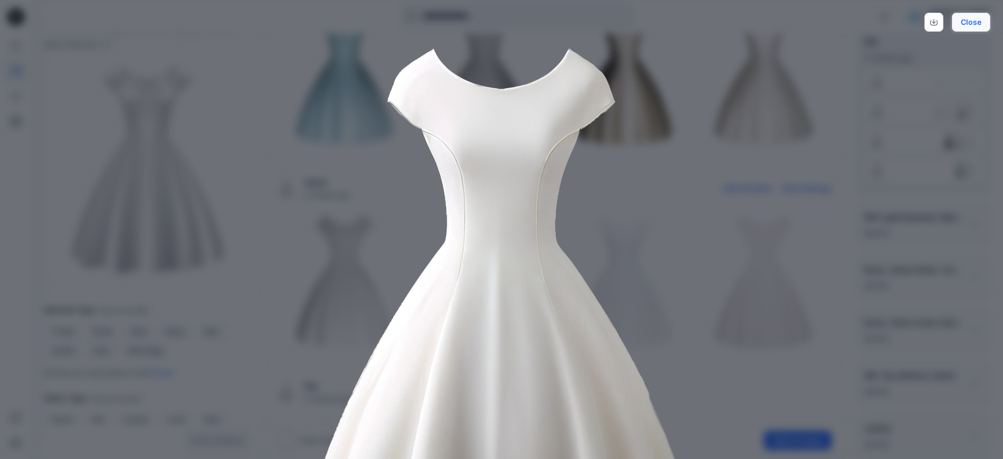
click at [987, 15] on button "Close" at bounding box center [971, 22] width 39 height 19
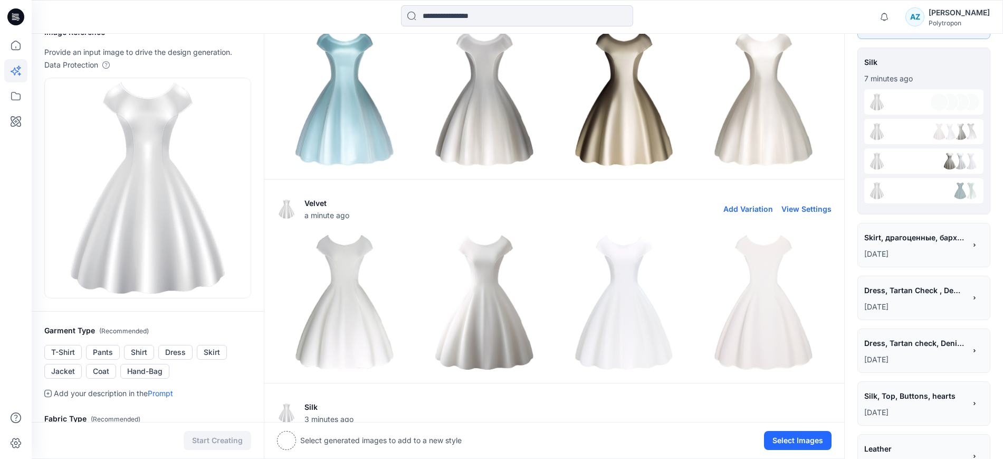
scroll to position [0, 0]
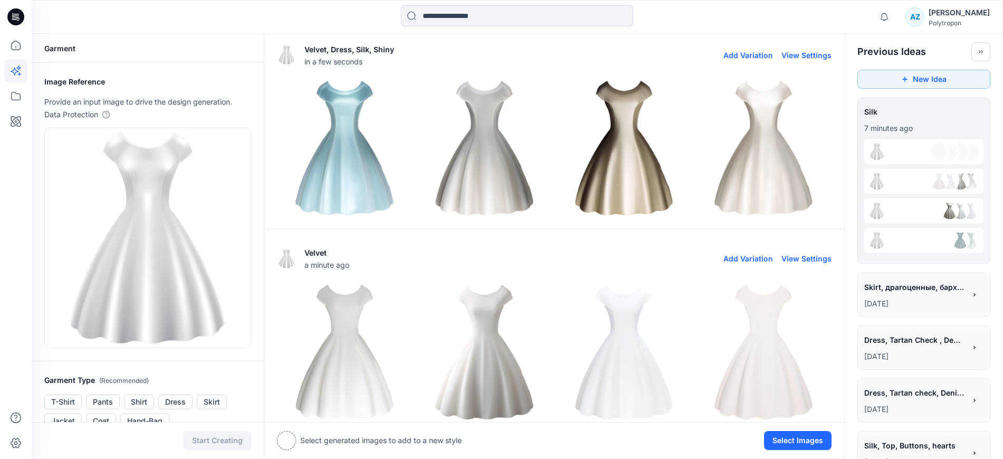
click at [368, 148] on img at bounding box center [345, 148] width 135 height 135
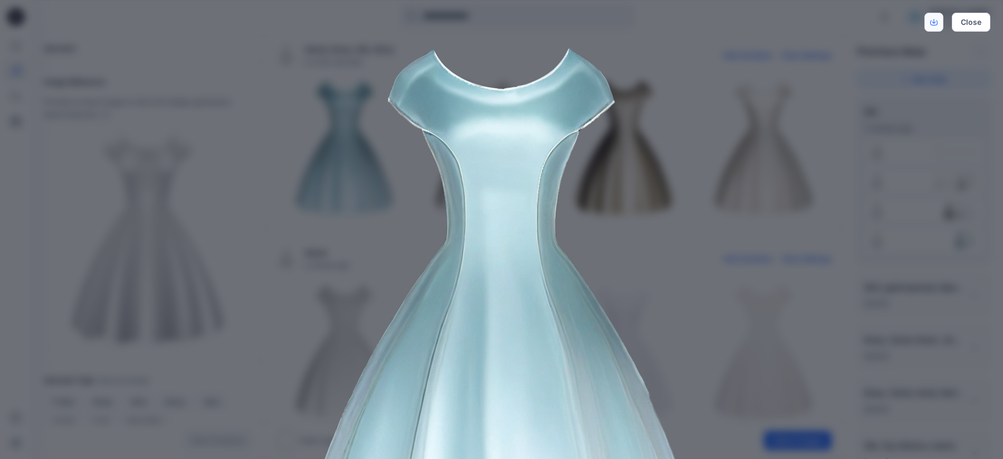
click at [936, 20] on icon "Download" at bounding box center [933, 21] width 7 height 7
click at [979, 23] on button "Close" at bounding box center [971, 22] width 39 height 19
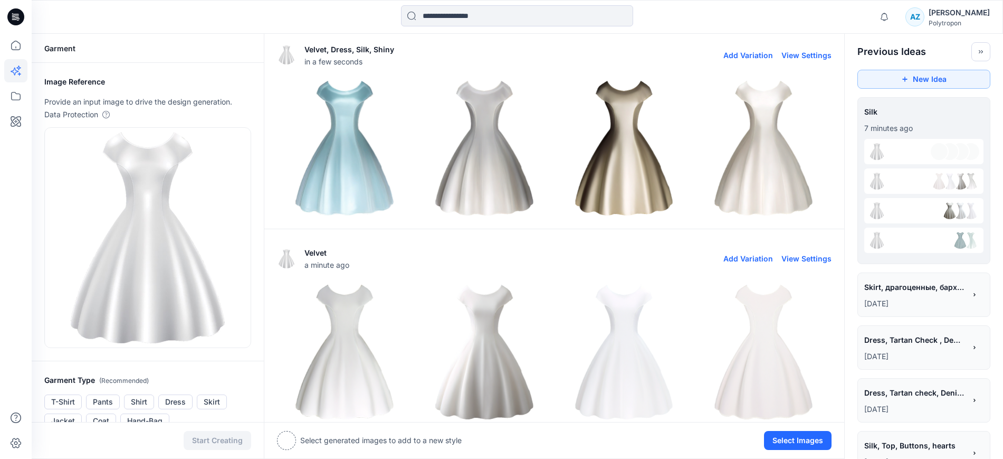
click at [488, 133] on img at bounding box center [484, 148] width 135 height 135
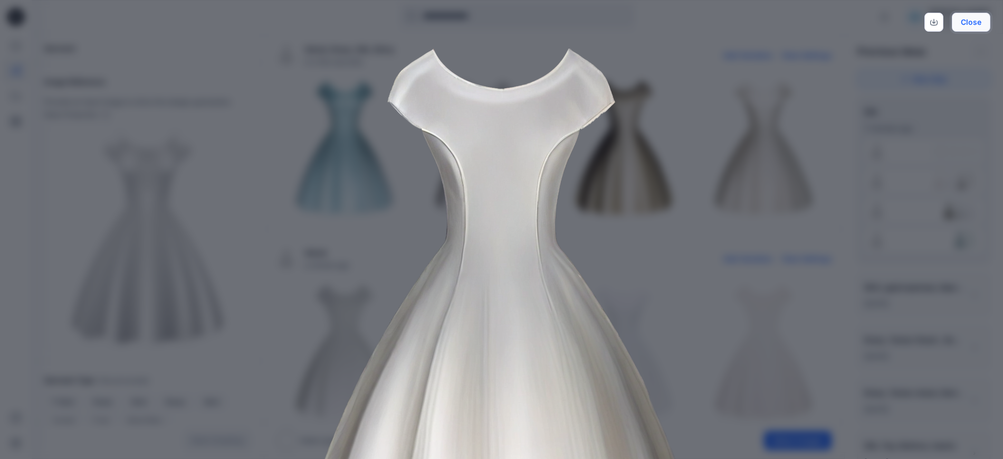
click at [977, 24] on button "Close" at bounding box center [971, 22] width 39 height 19
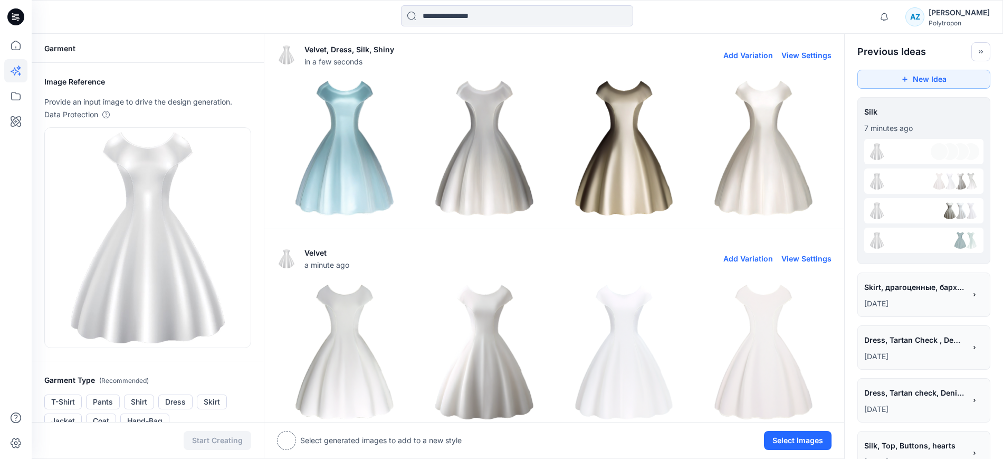
click at [607, 166] on img at bounding box center [624, 148] width 135 height 135
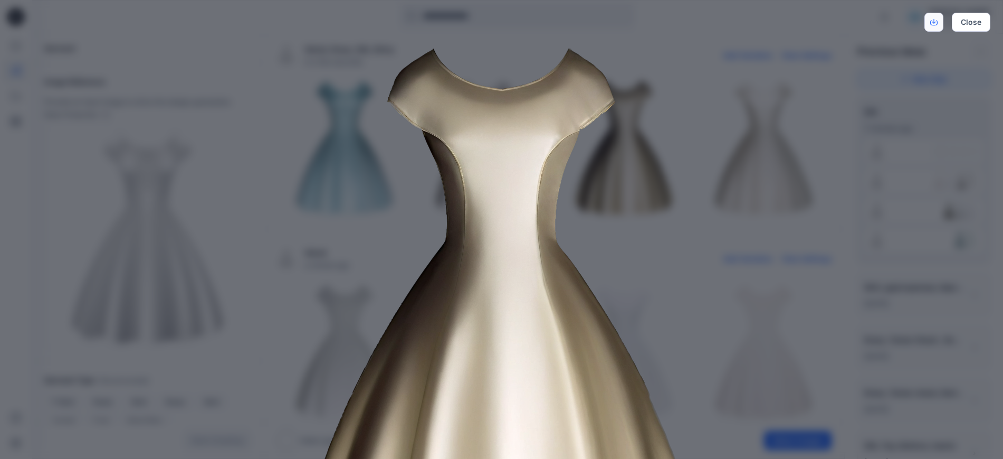
click at [936, 23] on icon "Download" at bounding box center [933, 21] width 7 height 7
click at [984, 21] on button "Close" at bounding box center [971, 22] width 39 height 19
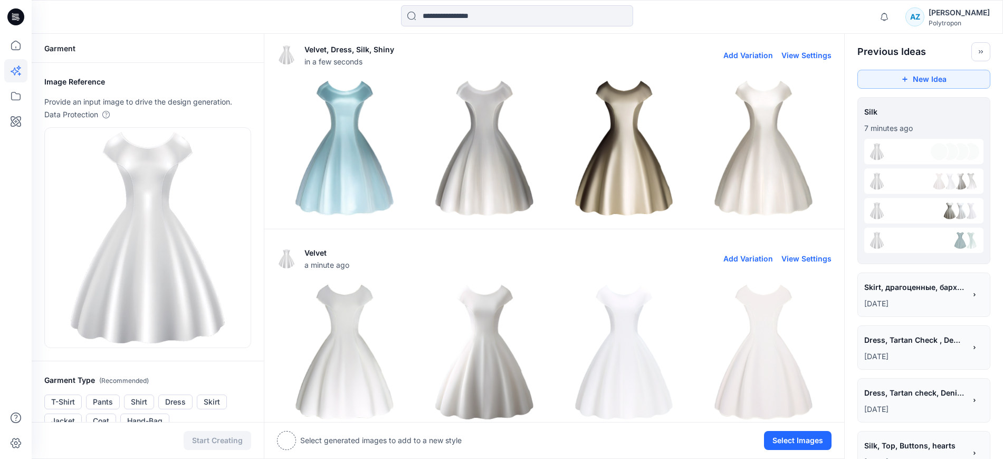
click at [743, 163] on img at bounding box center [764, 148] width 135 height 135
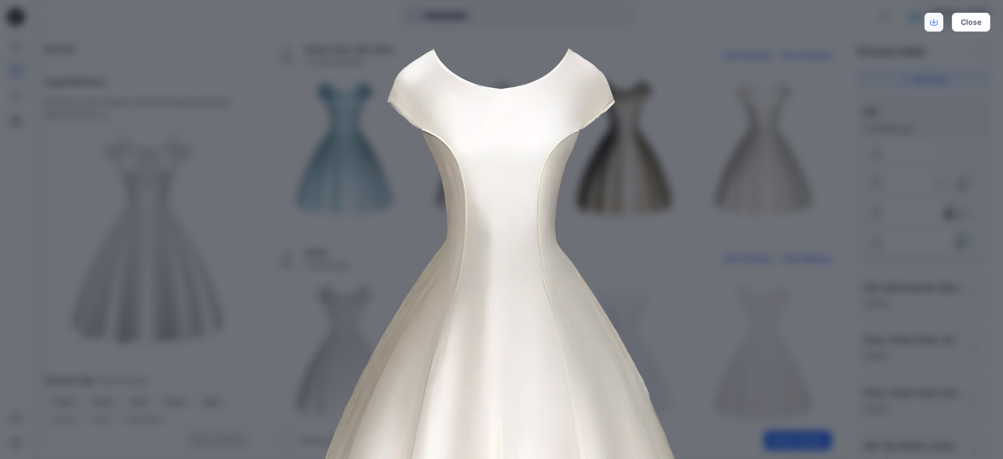
click at [939, 26] on link "Download" at bounding box center [934, 22] width 19 height 19
click at [977, 21] on button "Close" at bounding box center [971, 22] width 39 height 19
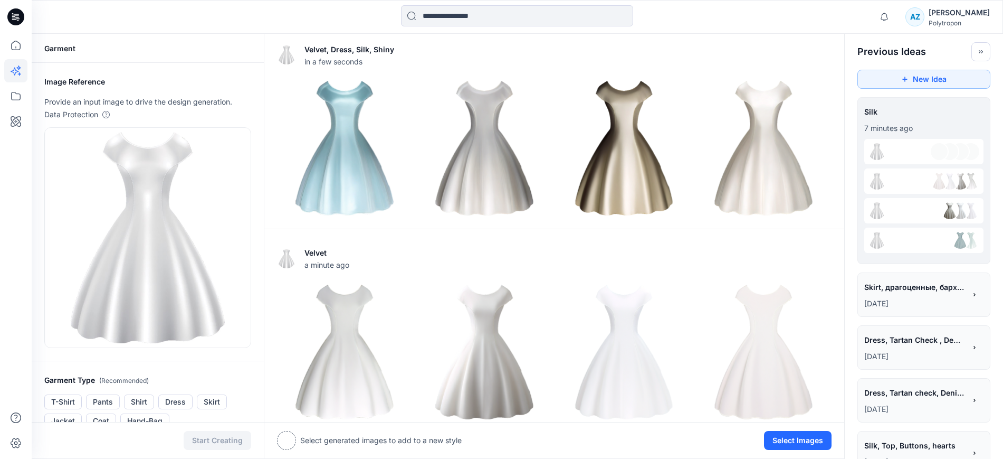
click at [0, 304] on div at bounding box center [16, 229] width 32 height 459
